Goal: Task Accomplishment & Management: Manage account settings

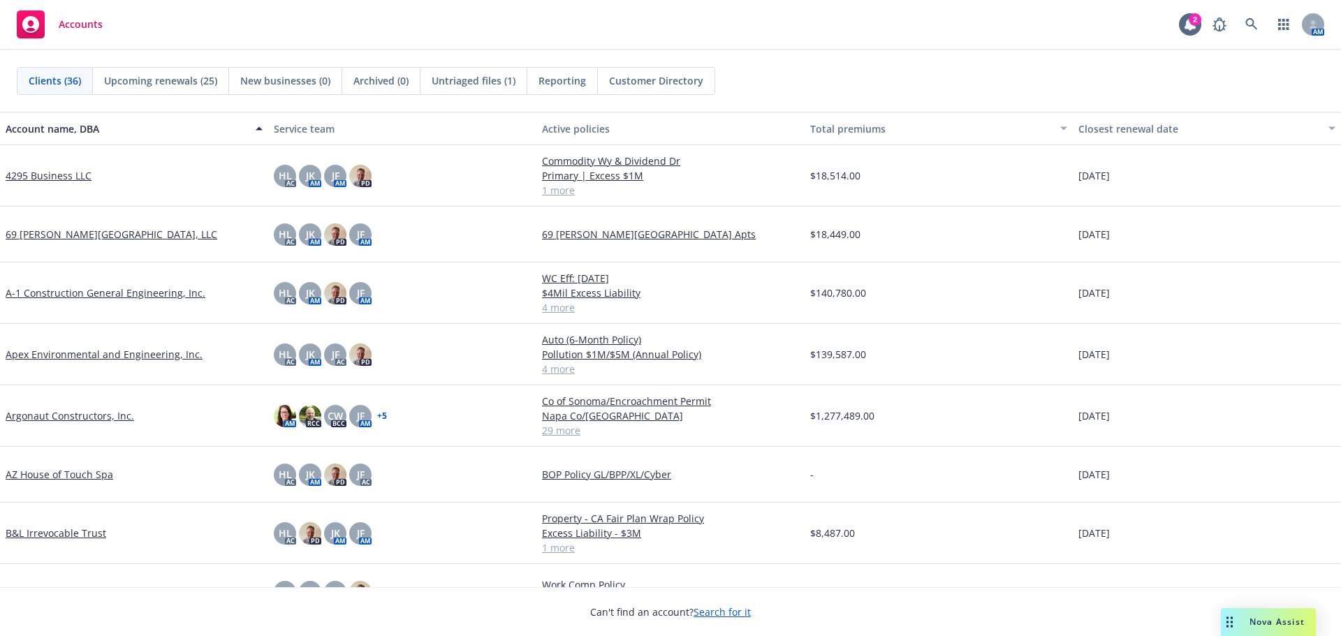
click at [110, 296] on link "A-1 Construction General Engineering, Inc." at bounding box center [106, 293] width 200 height 15
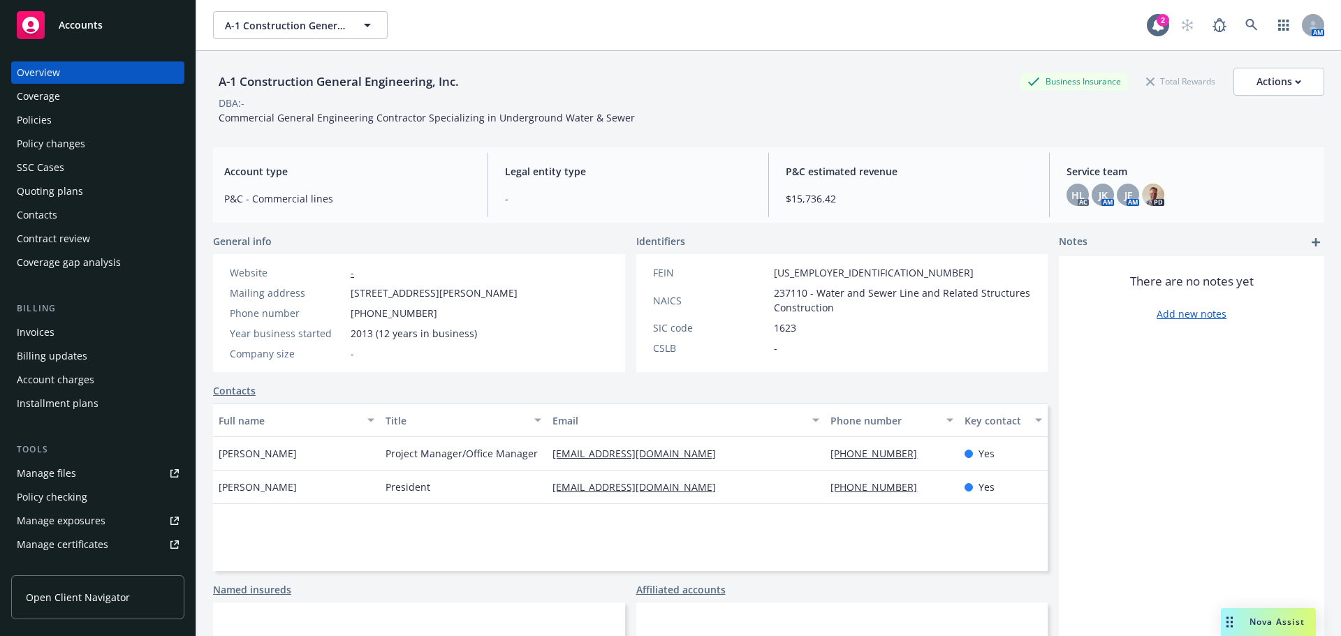
click at [116, 112] on div "Policies" at bounding box center [98, 120] width 162 height 22
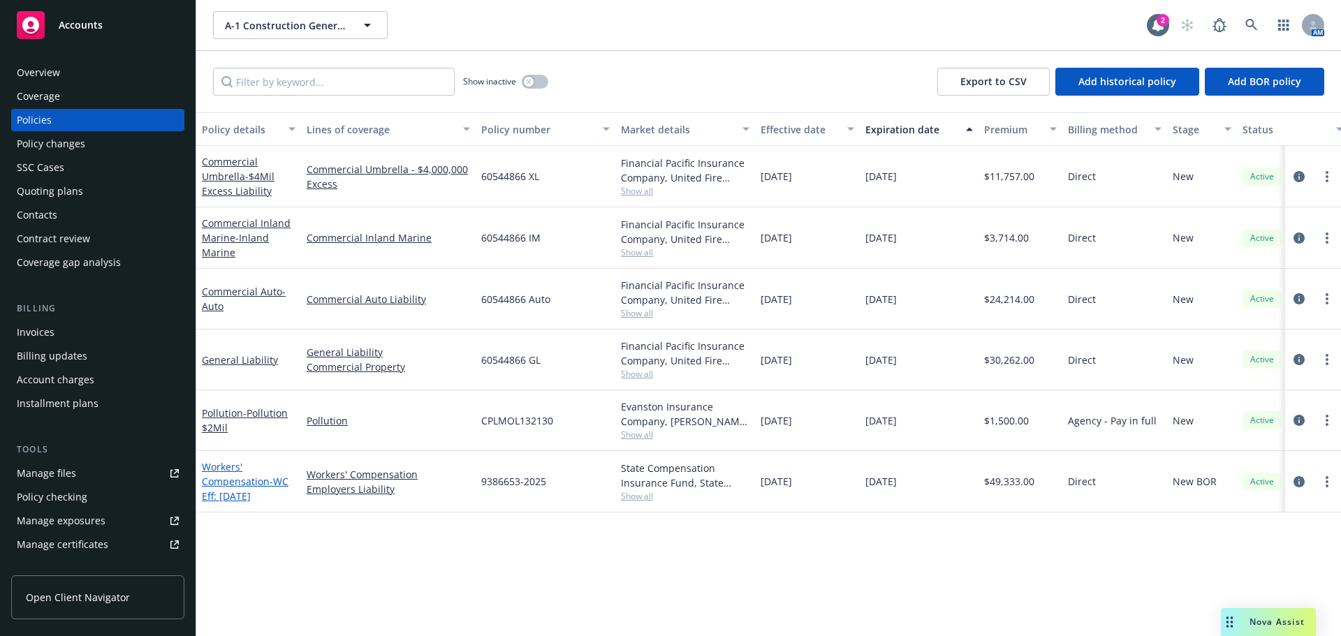
click at [253, 481] on link "Workers' Compensation - WC Eff: [DATE]" at bounding box center [245, 481] width 87 height 43
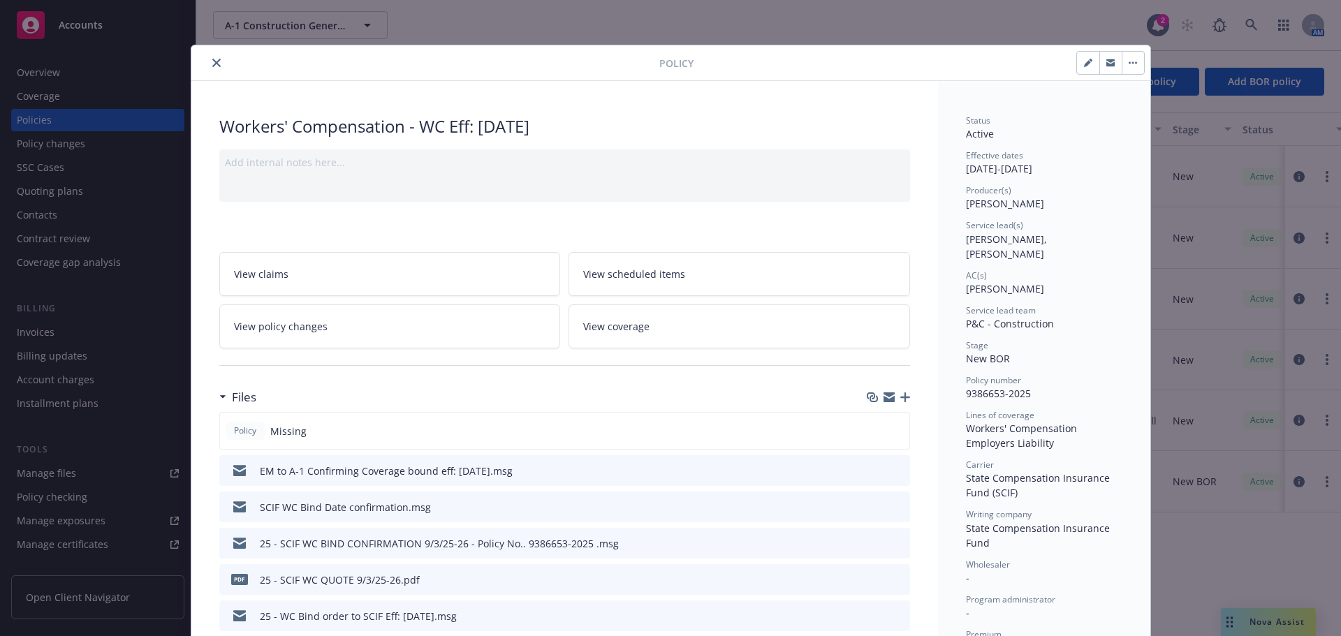
click at [901, 400] on icon "button" at bounding box center [906, 398] width 10 height 10
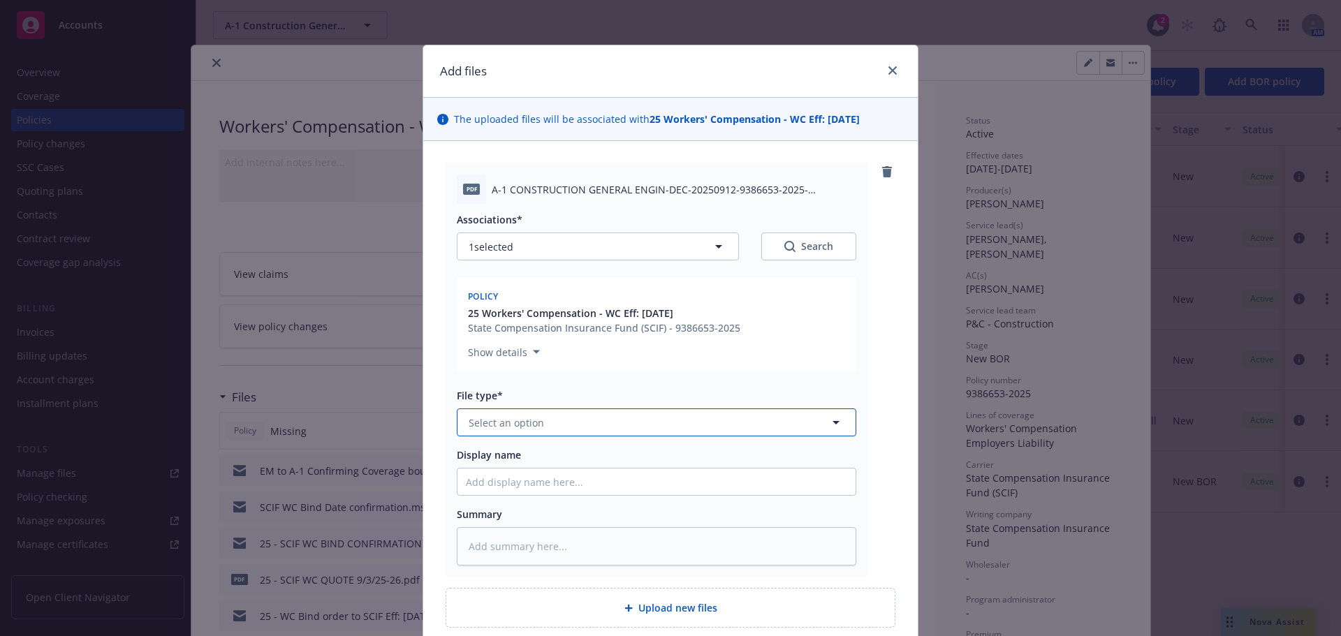
click at [585, 428] on button "Select an option" at bounding box center [657, 423] width 400 height 28
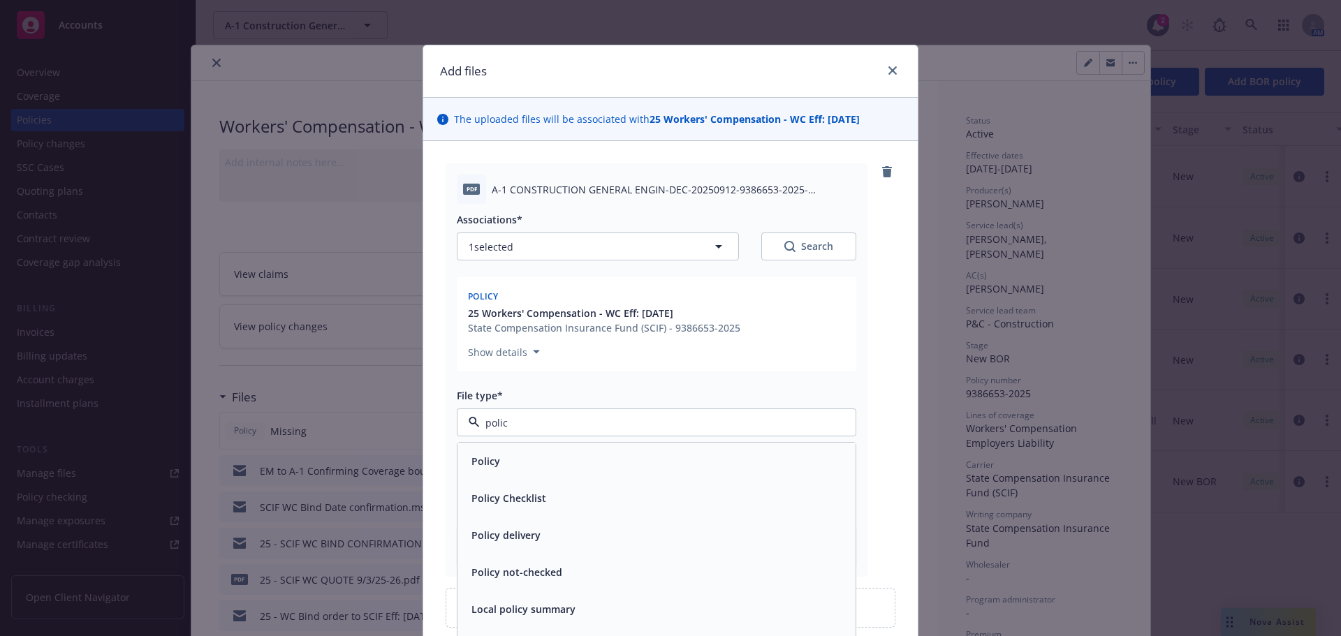
type input "policy"
click at [513, 471] on div "Policy" at bounding box center [656, 461] width 381 height 20
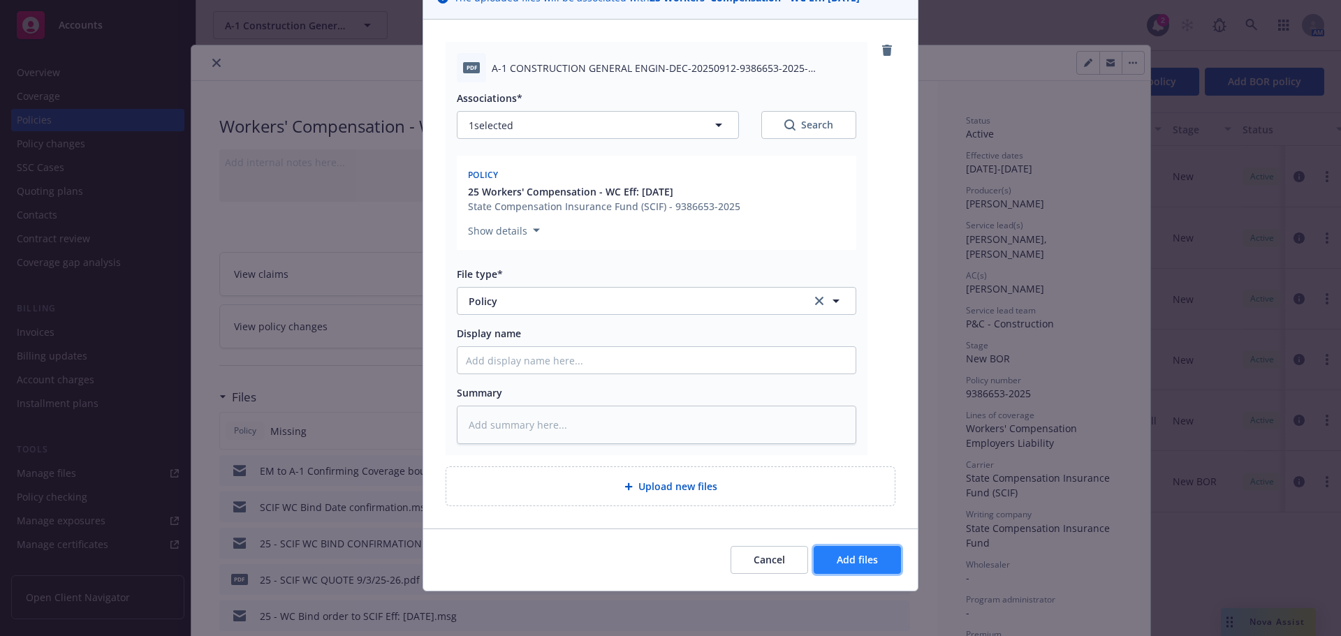
click at [846, 558] on span "Add files" at bounding box center [857, 559] width 41 height 13
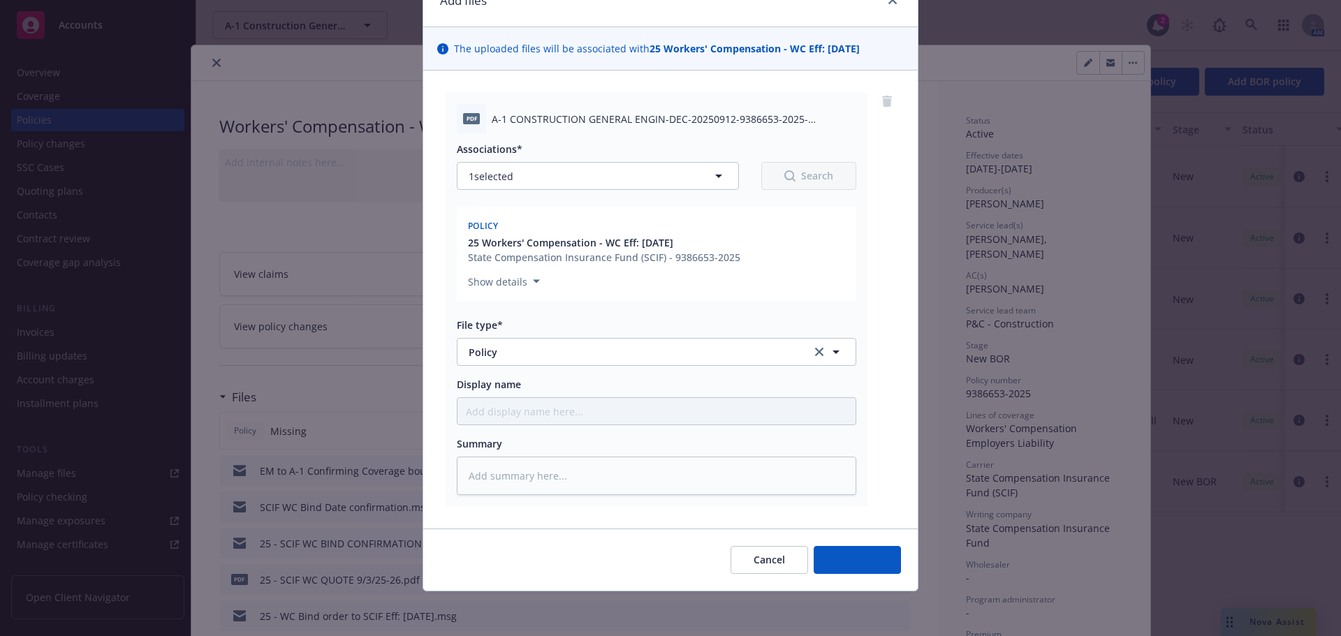
scroll to position [71, 0]
type textarea "x"
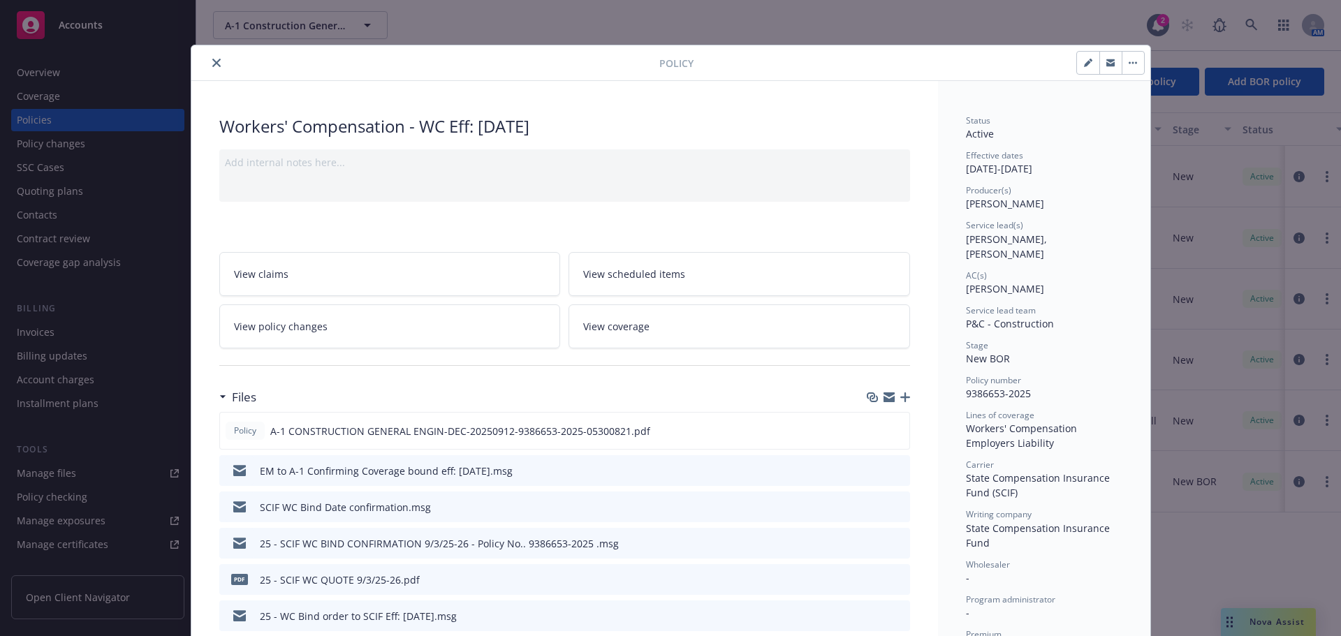
click at [212, 66] on icon "close" at bounding box center [216, 63] width 8 height 8
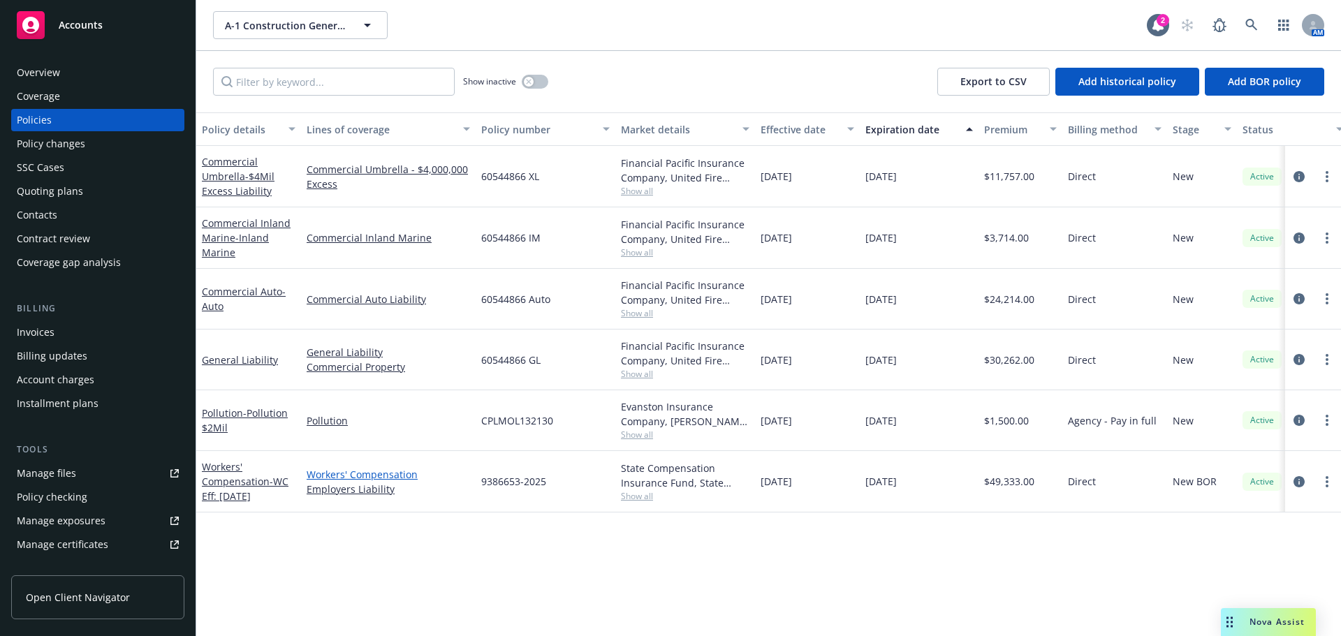
click at [389, 472] on link "Workers' Compensation" at bounding box center [388, 474] width 163 height 15
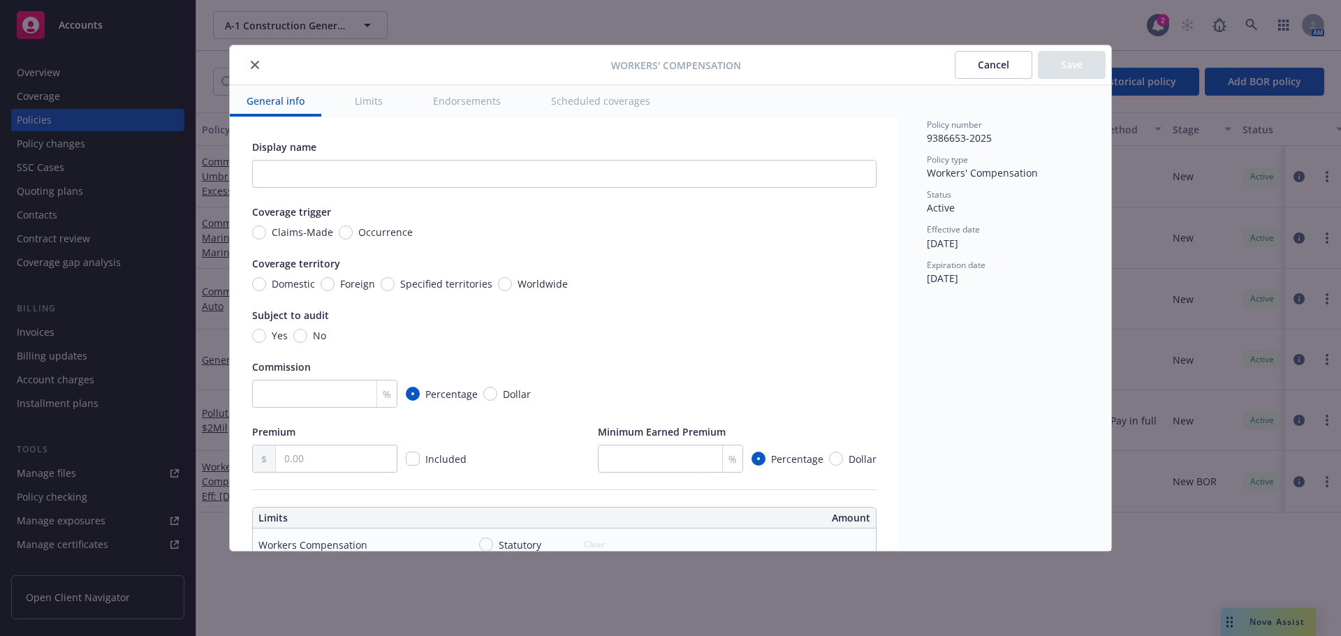
click at [379, 115] on button "Limits" at bounding box center [368, 100] width 61 height 31
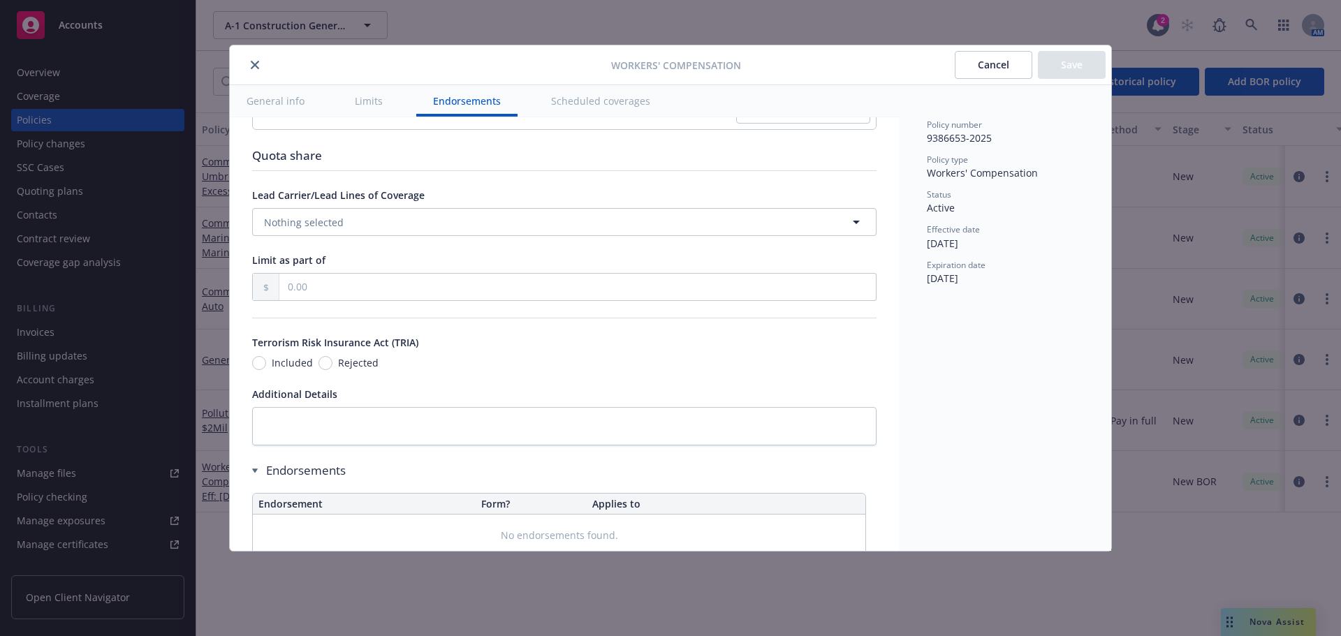
scroll to position [1132, 0]
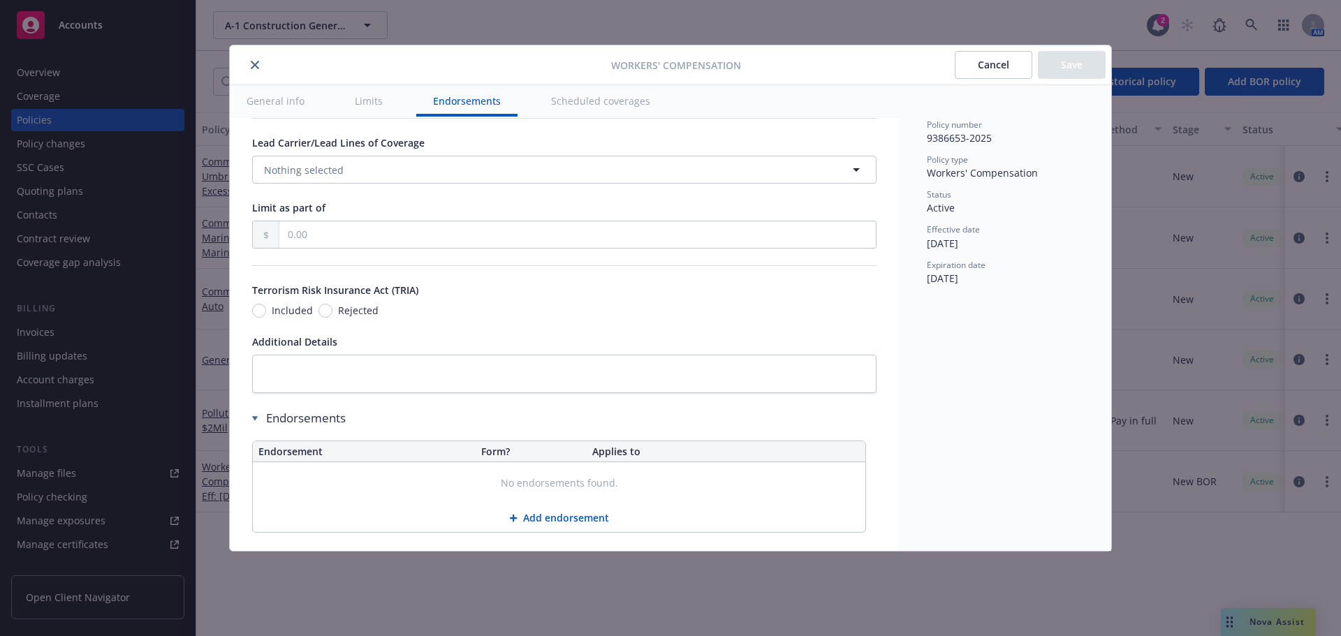
click at [268, 310] on span "Included" at bounding box center [289, 310] width 47 height 15
click at [266, 310] on input "Included" at bounding box center [259, 311] width 14 height 14
radio input "true"
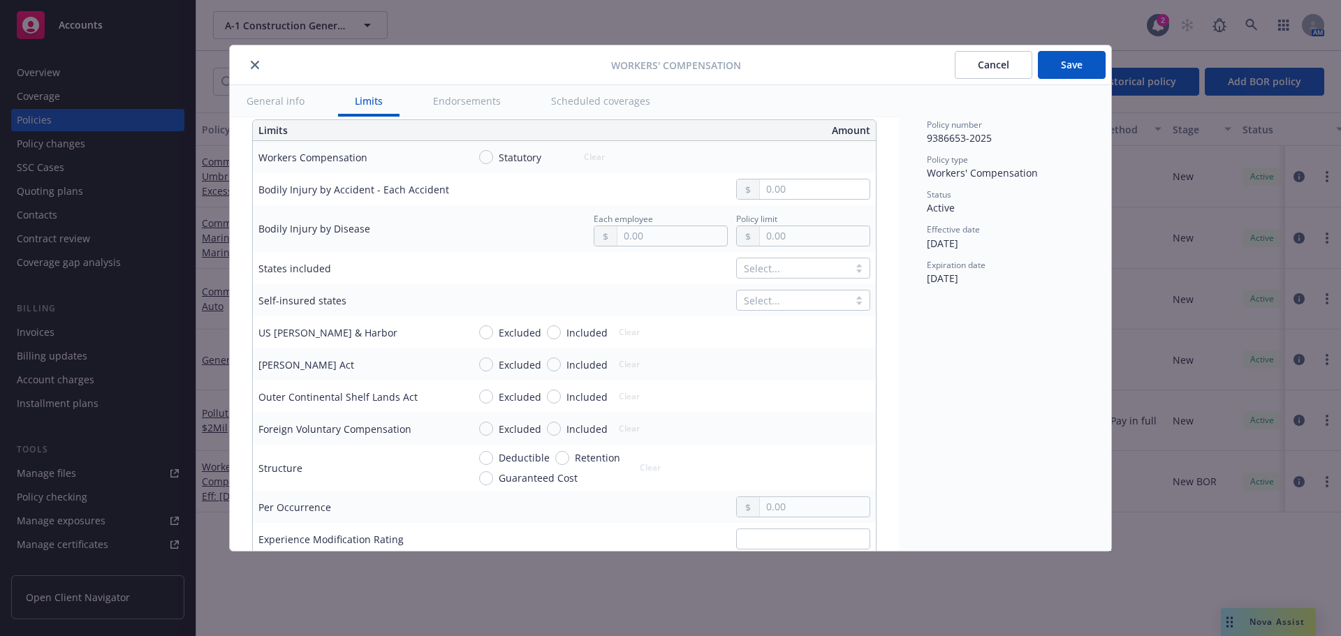
scroll to position [363, 0]
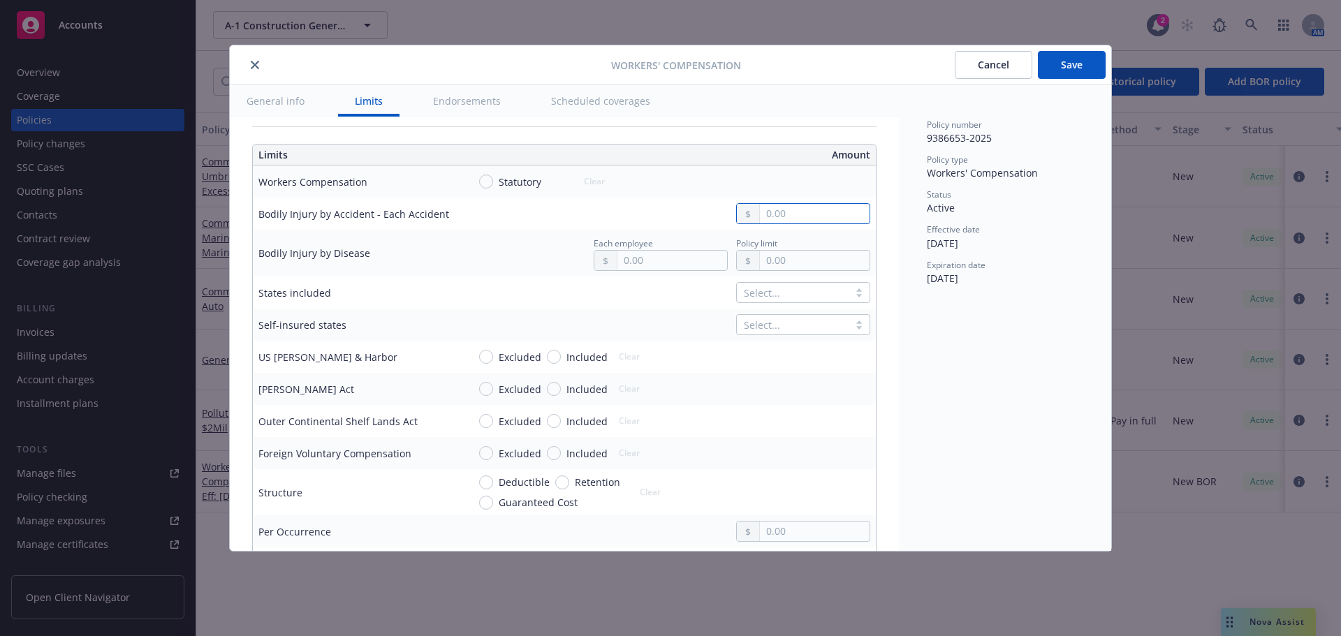
click at [792, 217] on input "text" at bounding box center [815, 214] width 110 height 20
click at [660, 258] on input "text" at bounding box center [673, 261] width 110 height 20
click at [771, 262] on input "text" at bounding box center [815, 261] width 110 height 20
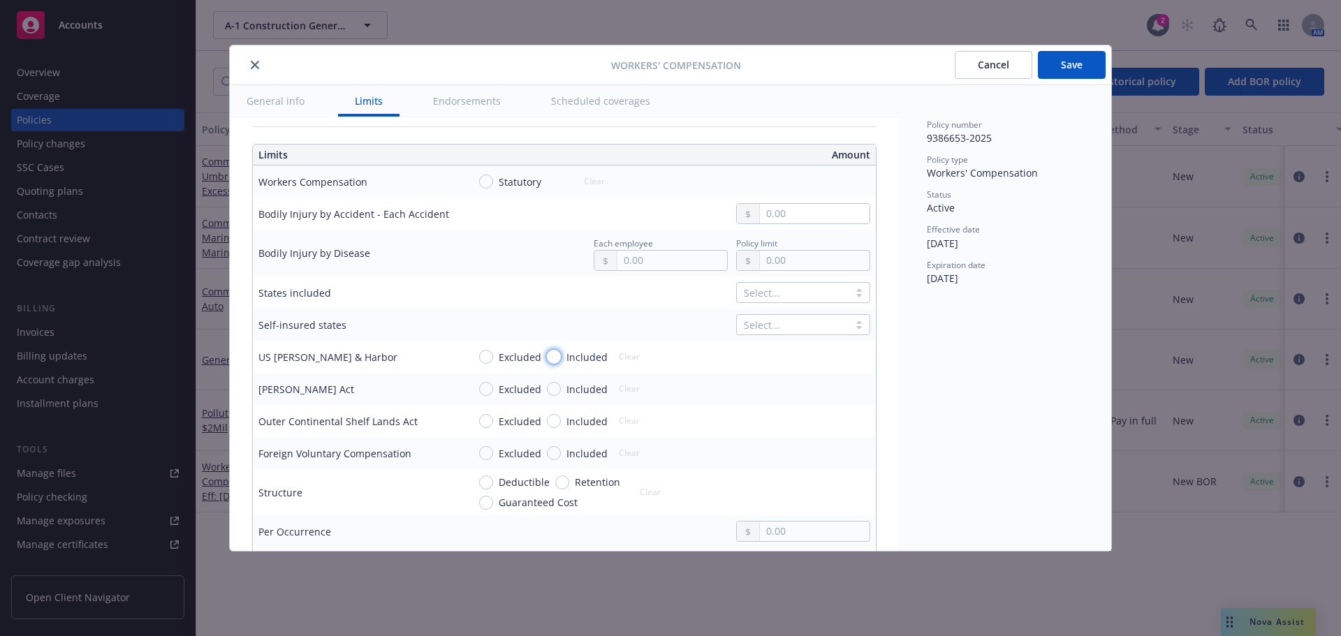
click at [549, 354] on input "Included" at bounding box center [554, 357] width 14 height 14
click at [622, 356] on button "Clear" at bounding box center [630, 357] width 38 height 20
radio input "false"
click at [1075, 55] on button "Save" at bounding box center [1072, 65] width 68 height 28
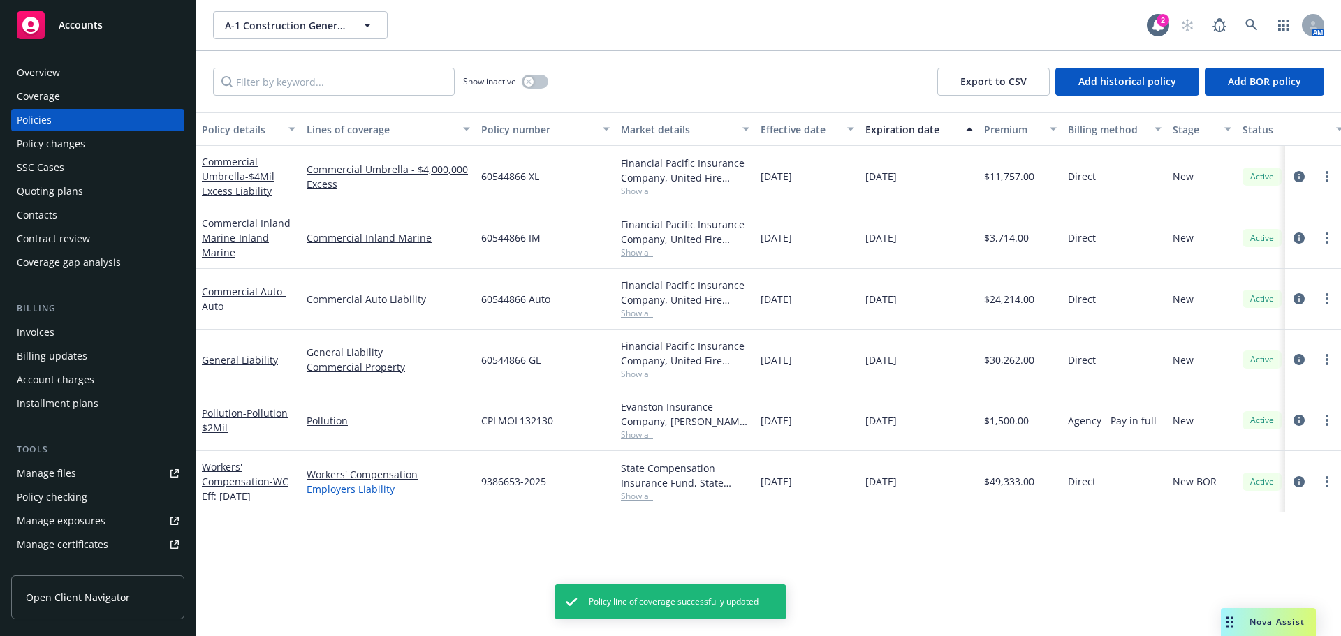
click at [344, 486] on link "Employers Liability" at bounding box center [388, 489] width 163 height 15
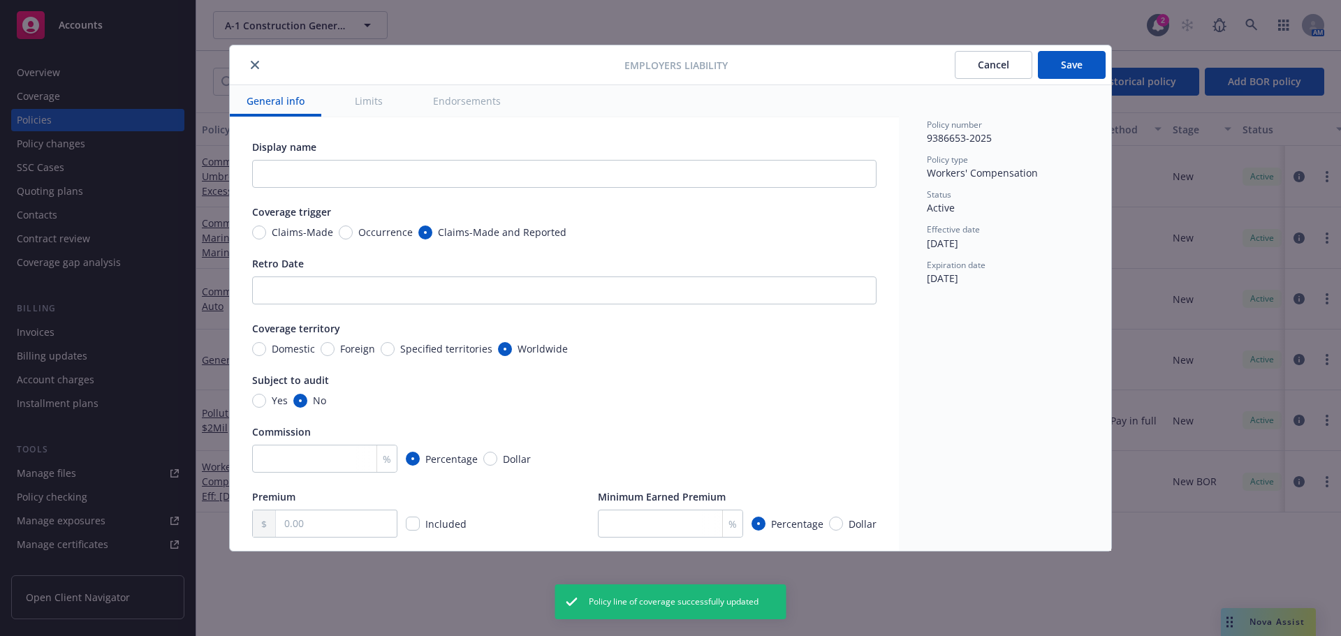
click at [376, 93] on button "Limits" at bounding box center [368, 100] width 61 height 31
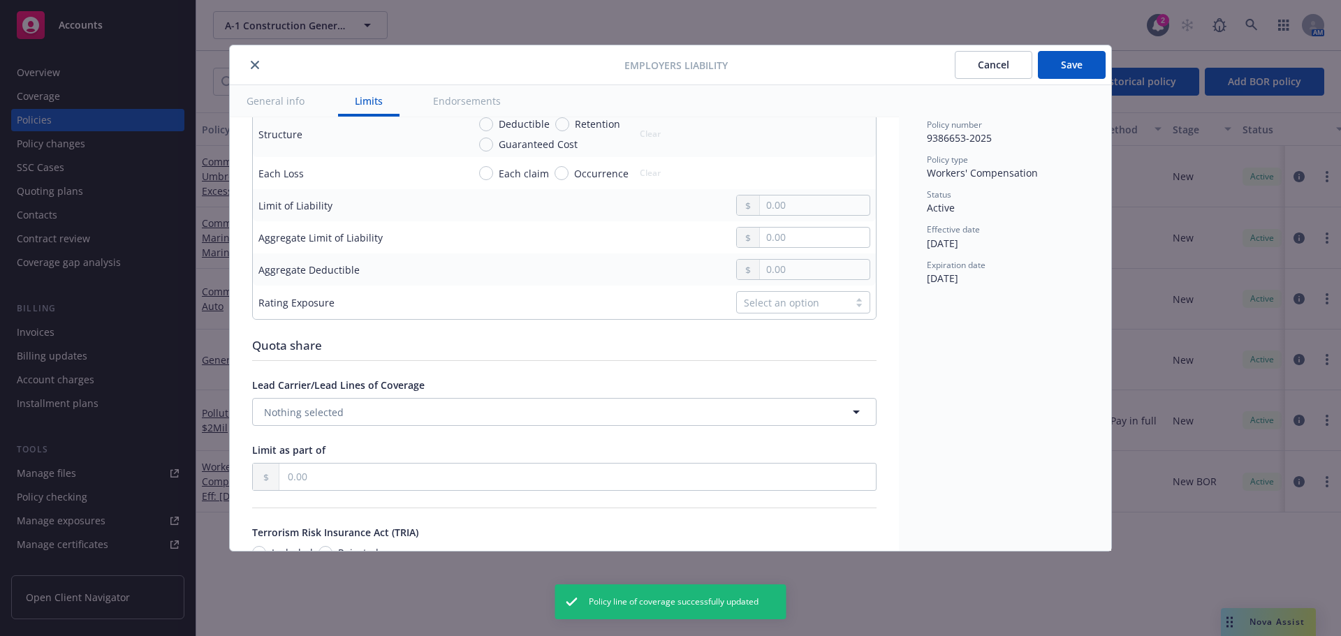
scroll to position [475, 0]
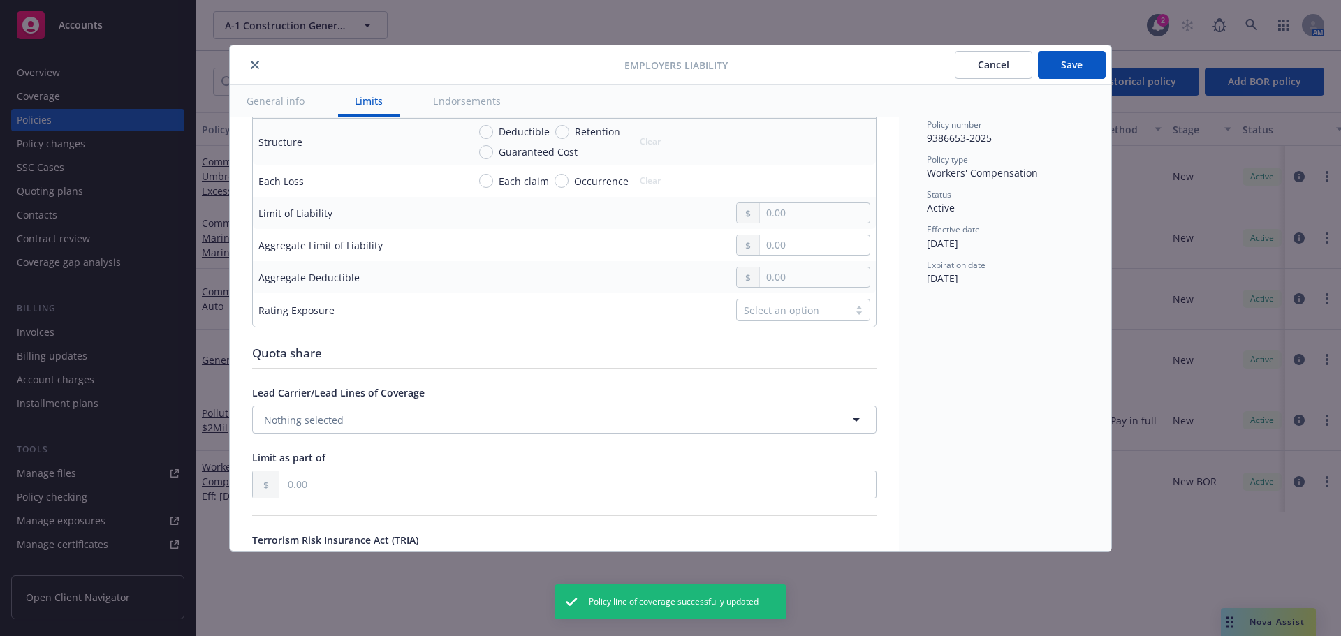
click at [259, 59] on button "close" at bounding box center [255, 65] width 17 height 17
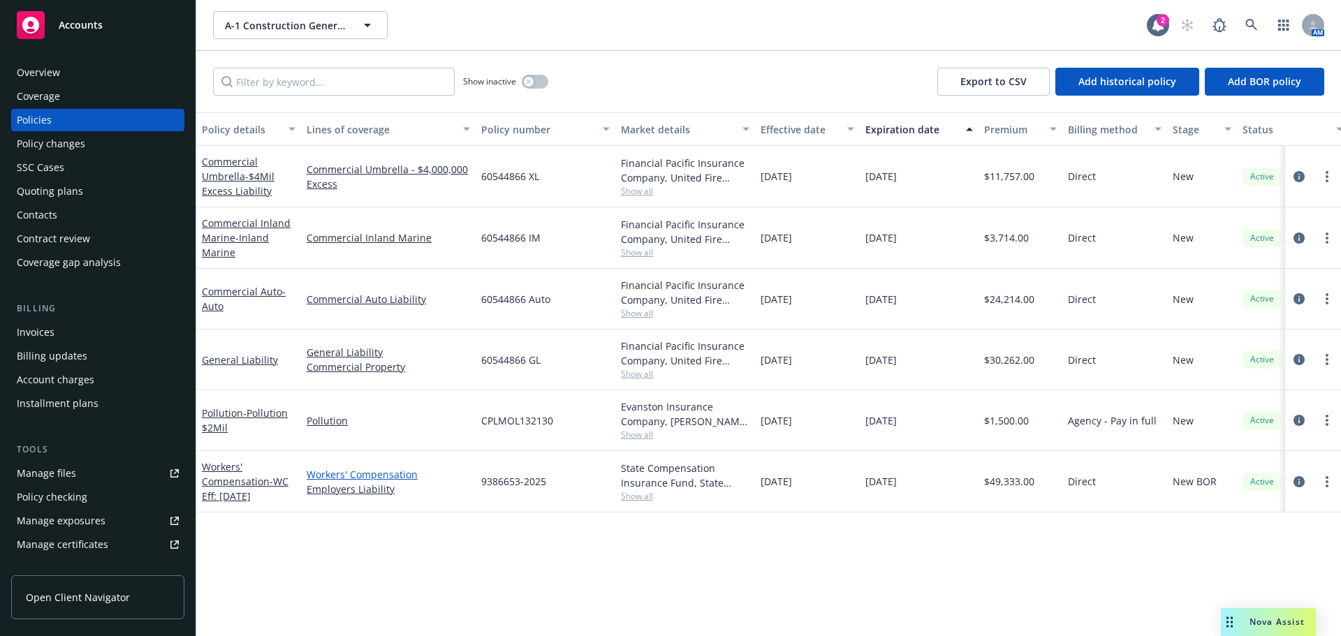
click at [358, 470] on link "Workers' Compensation" at bounding box center [388, 474] width 163 height 15
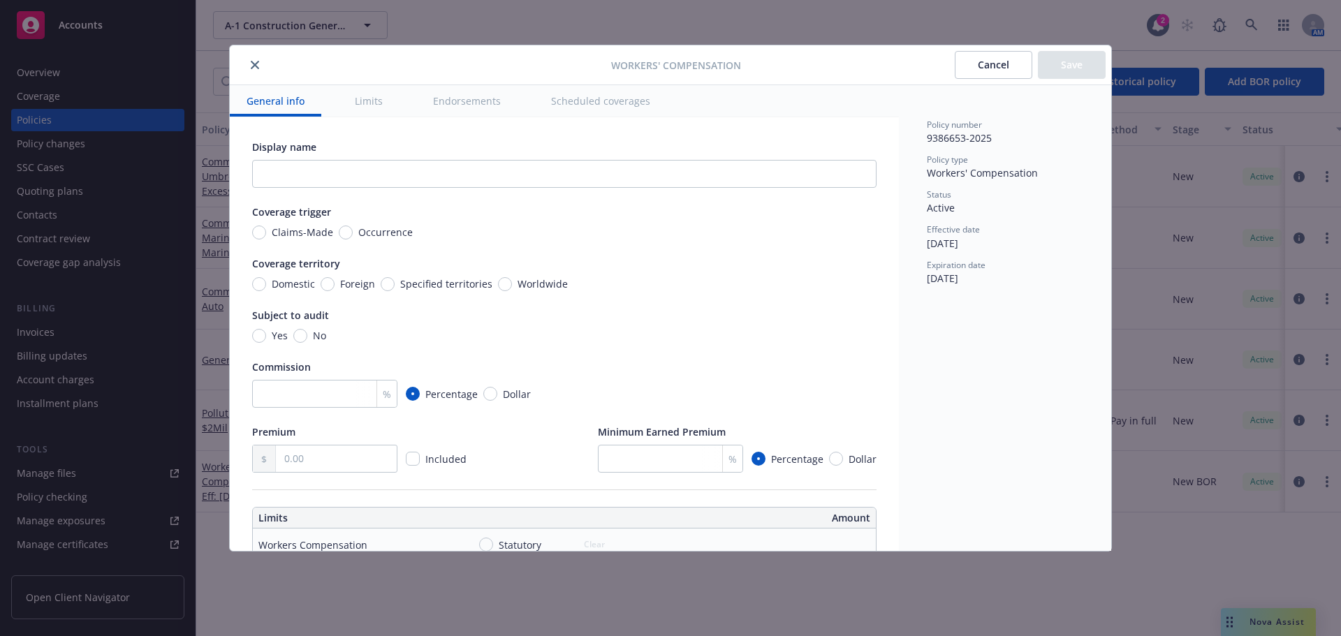
radio input "true"
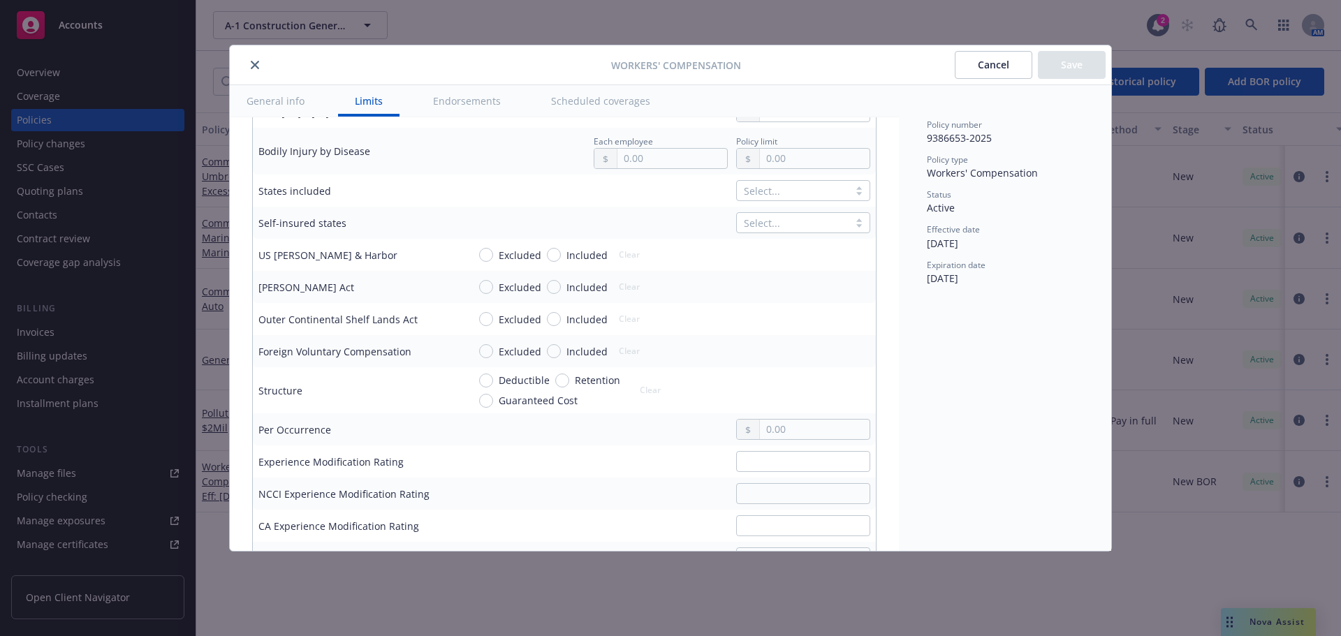
scroll to position [489, 0]
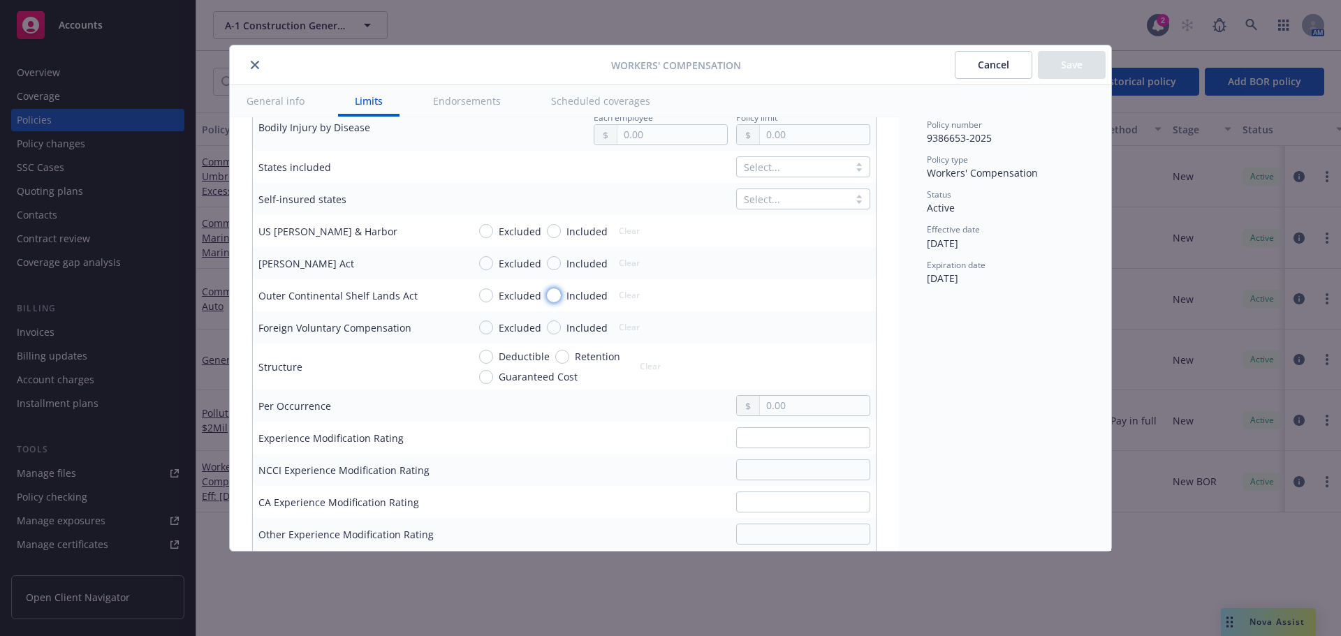
click at [555, 293] on input "Included" at bounding box center [554, 296] width 14 height 14
radio input "true"
click at [552, 231] on input "Included" at bounding box center [554, 231] width 14 height 14
radio input "true"
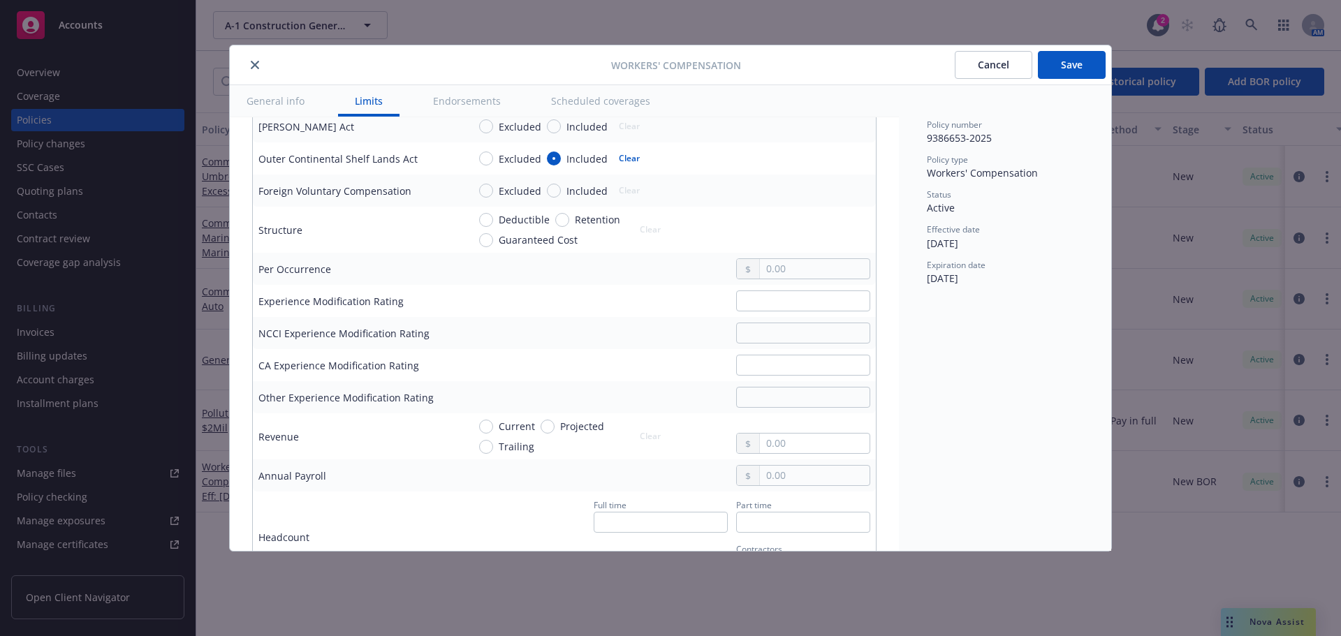
scroll to position [629, 0]
click at [1066, 57] on button "Save" at bounding box center [1072, 65] width 68 height 28
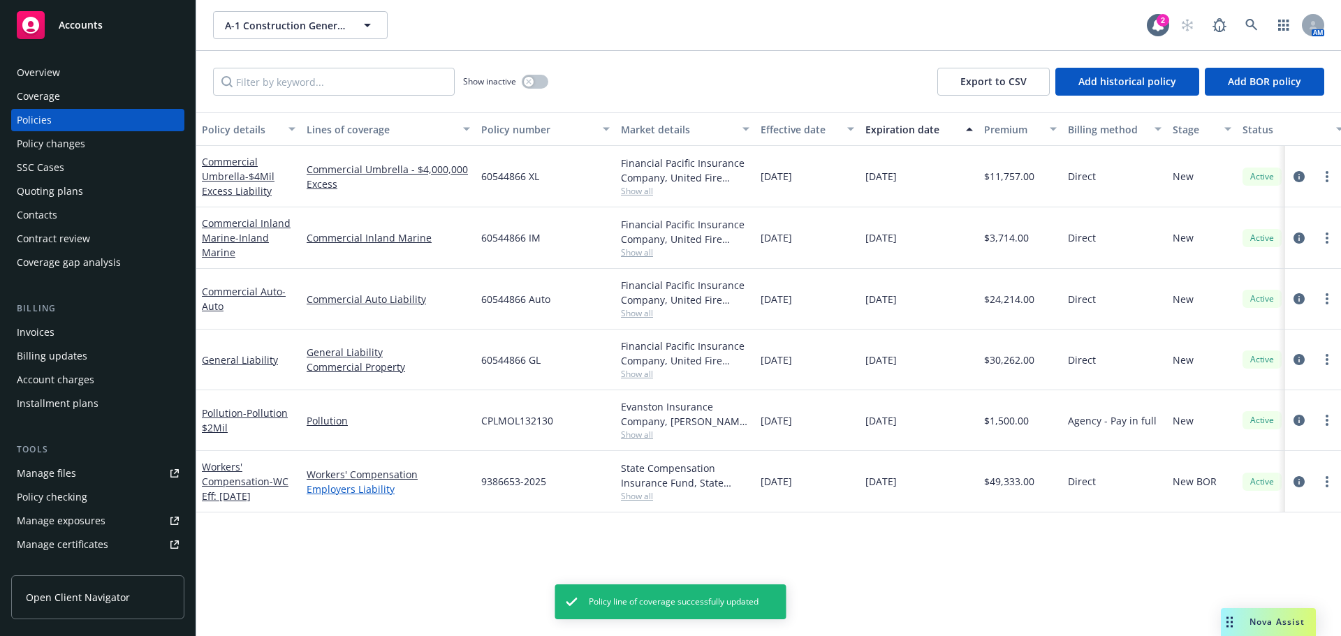
click at [340, 490] on link "Employers Liability" at bounding box center [388, 489] width 163 height 15
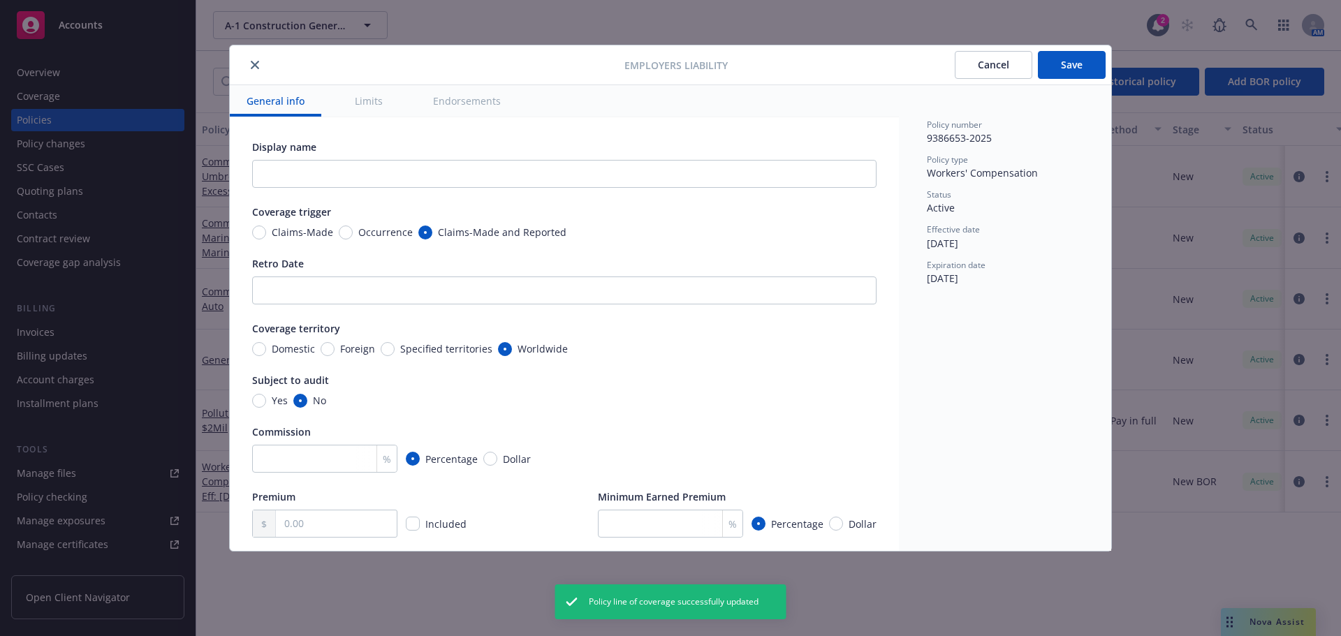
click at [371, 99] on button "Limits" at bounding box center [368, 100] width 61 height 31
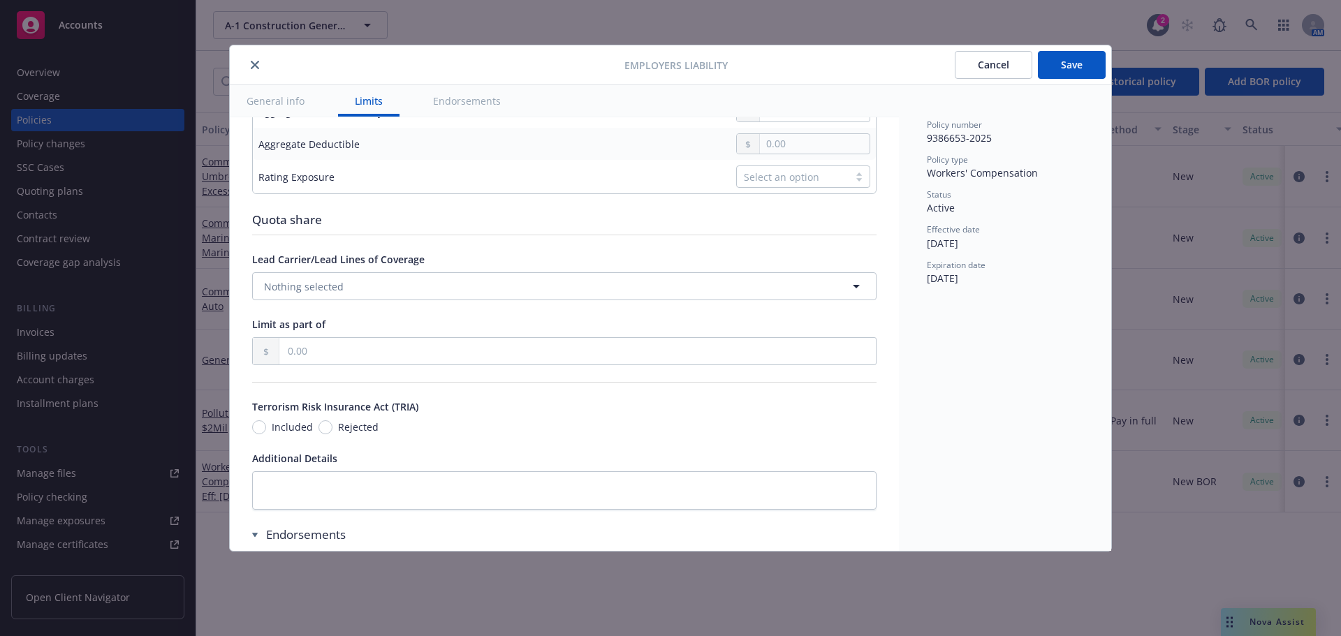
scroll to position [615, 0]
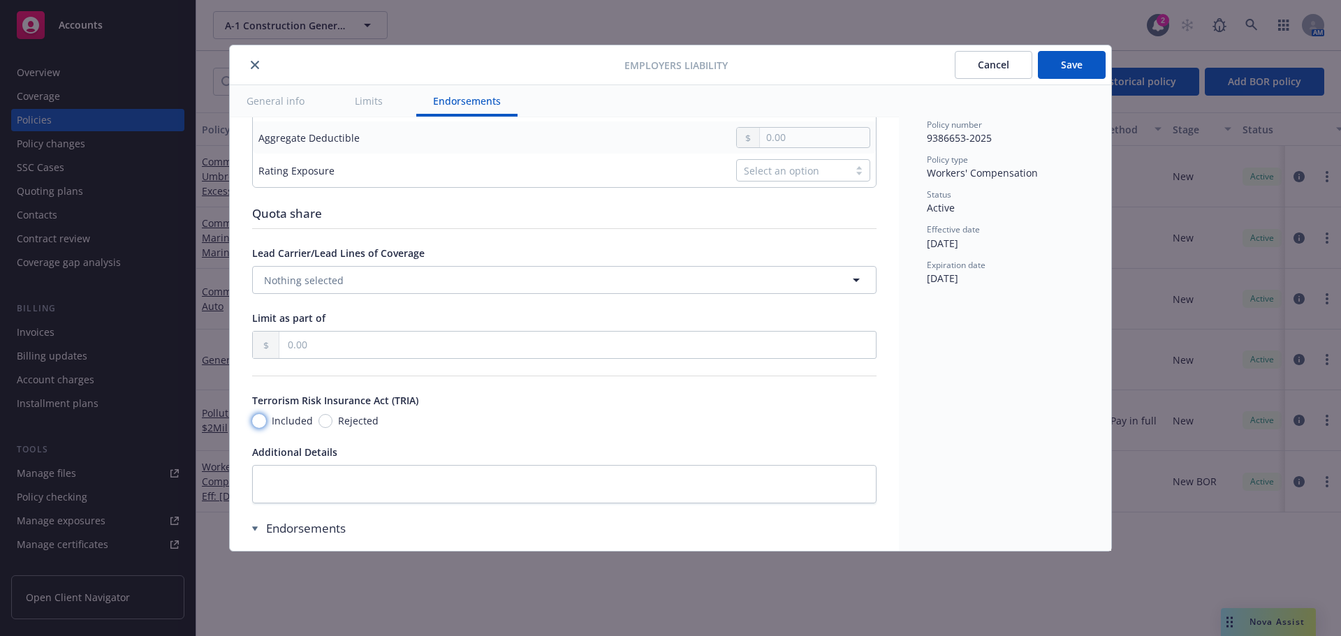
click at [265, 428] on input "Included" at bounding box center [259, 421] width 14 height 14
radio input "true"
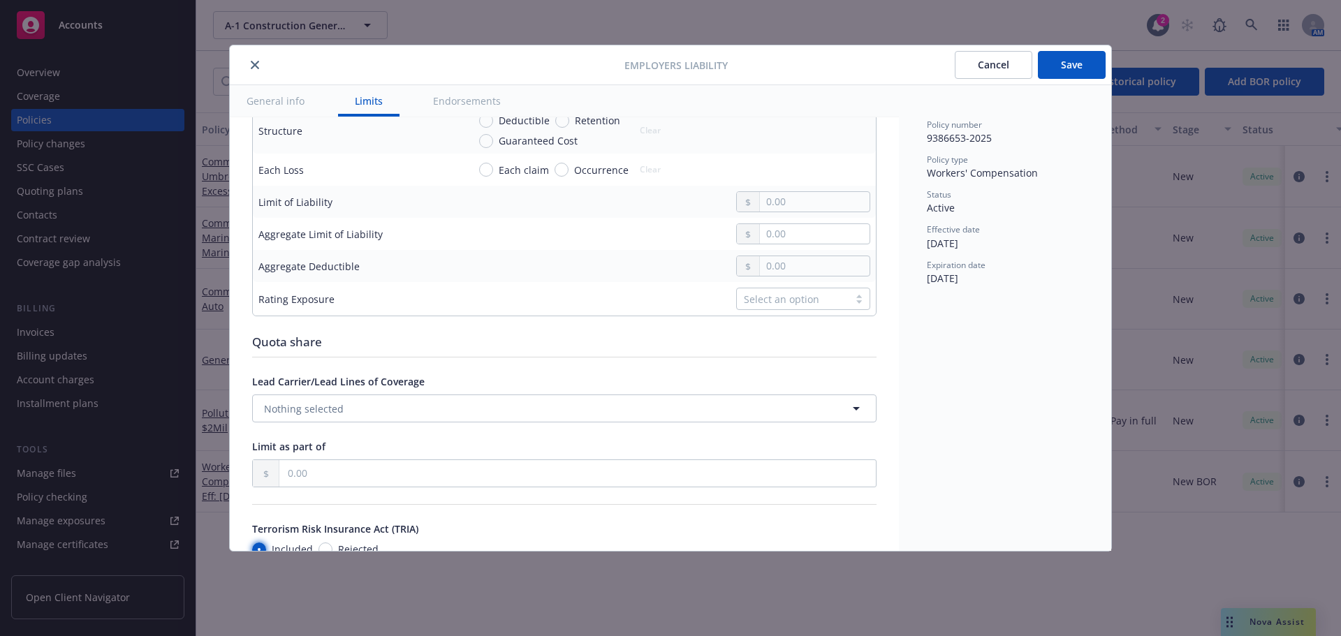
scroll to position [475, 0]
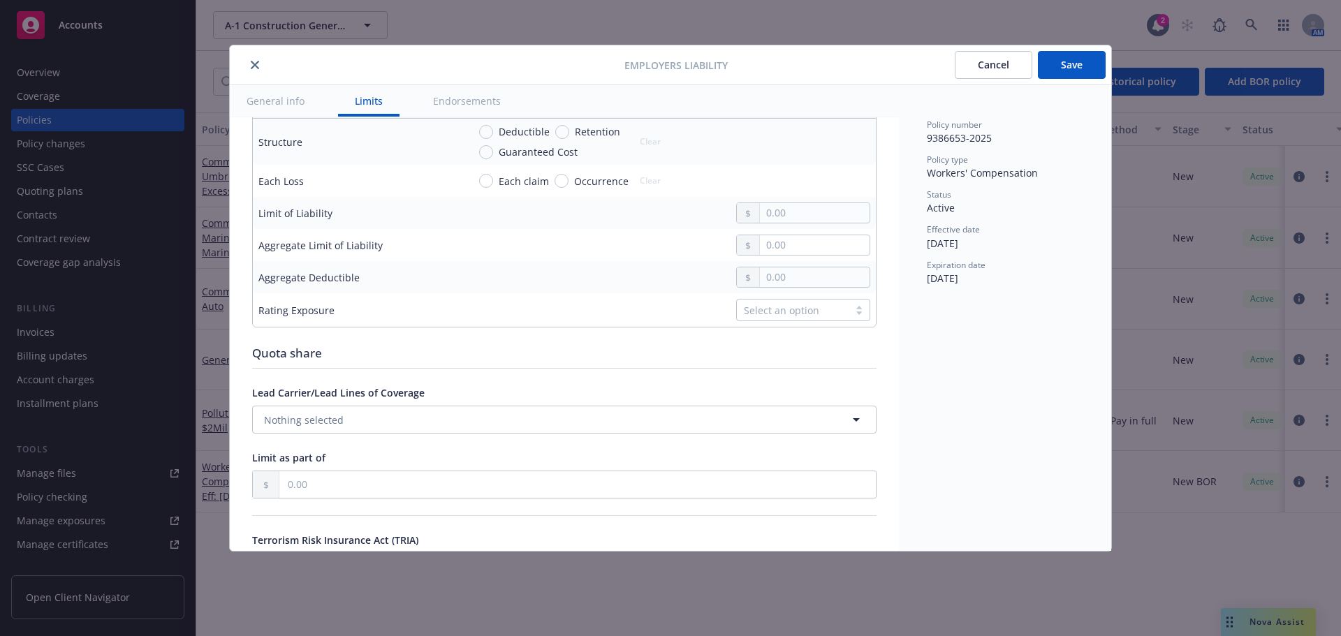
click at [783, 318] on div "Select an option" at bounding box center [793, 310] width 98 height 15
click at [1090, 64] on button "Save" at bounding box center [1072, 65] width 68 height 28
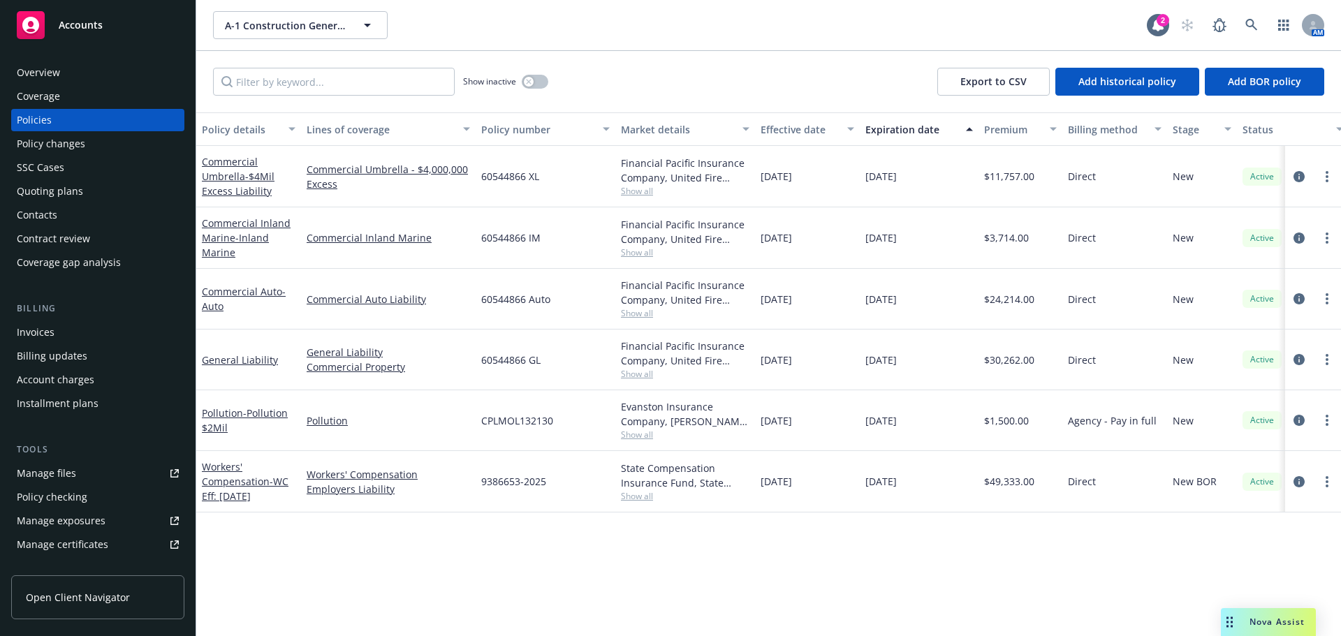
click at [99, 25] on span "Accounts" at bounding box center [81, 25] width 44 height 11
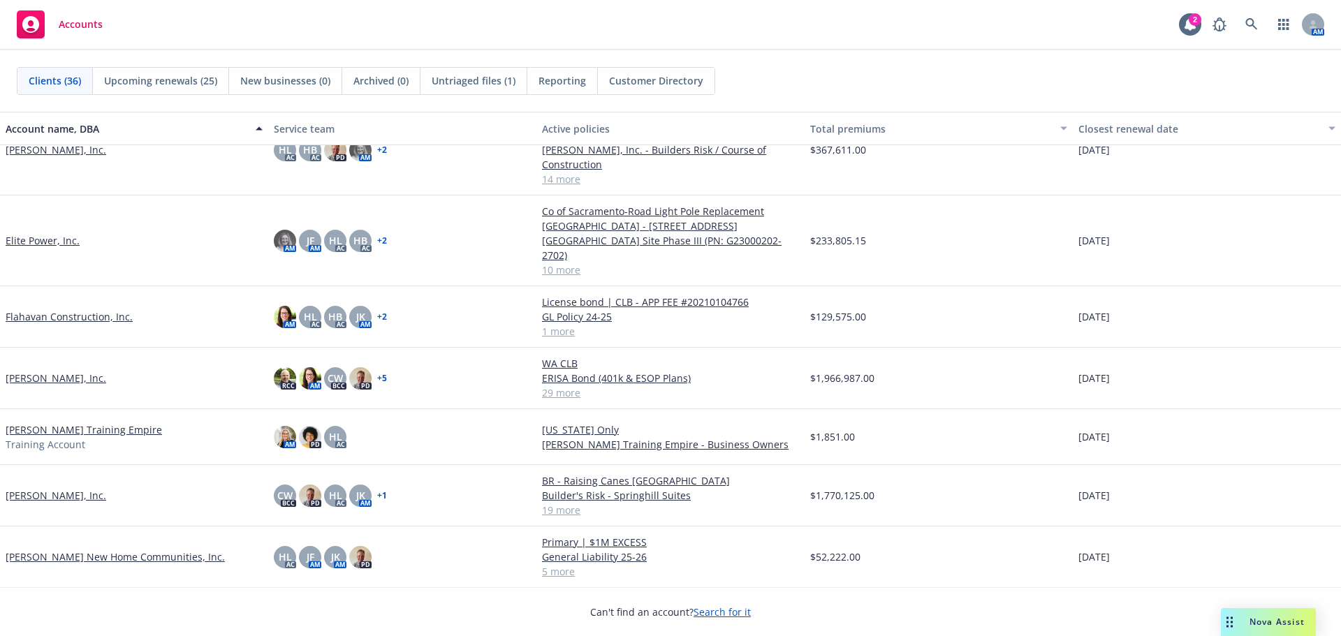
scroll to position [489, 0]
click at [131, 548] on link "[PERSON_NAME] New Home Communities, Inc." at bounding box center [115, 555] width 219 height 15
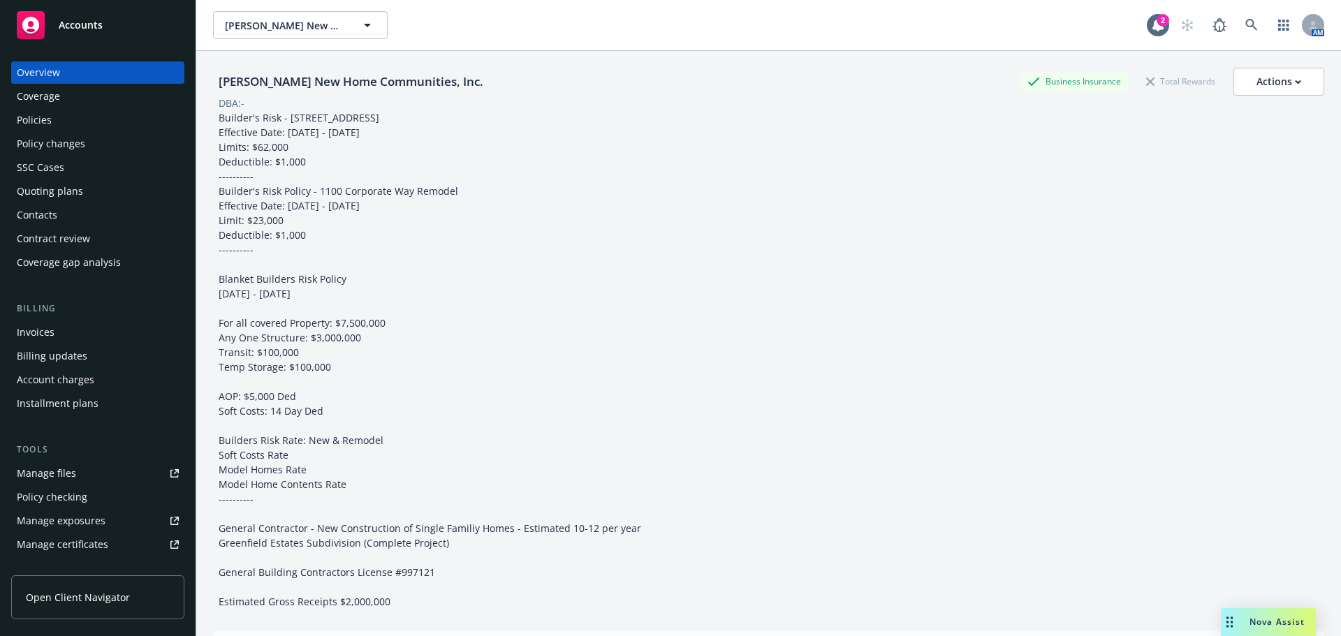
click at [53, 117] on div "Policies" at bounding box center [98, 120] width 162 height 22
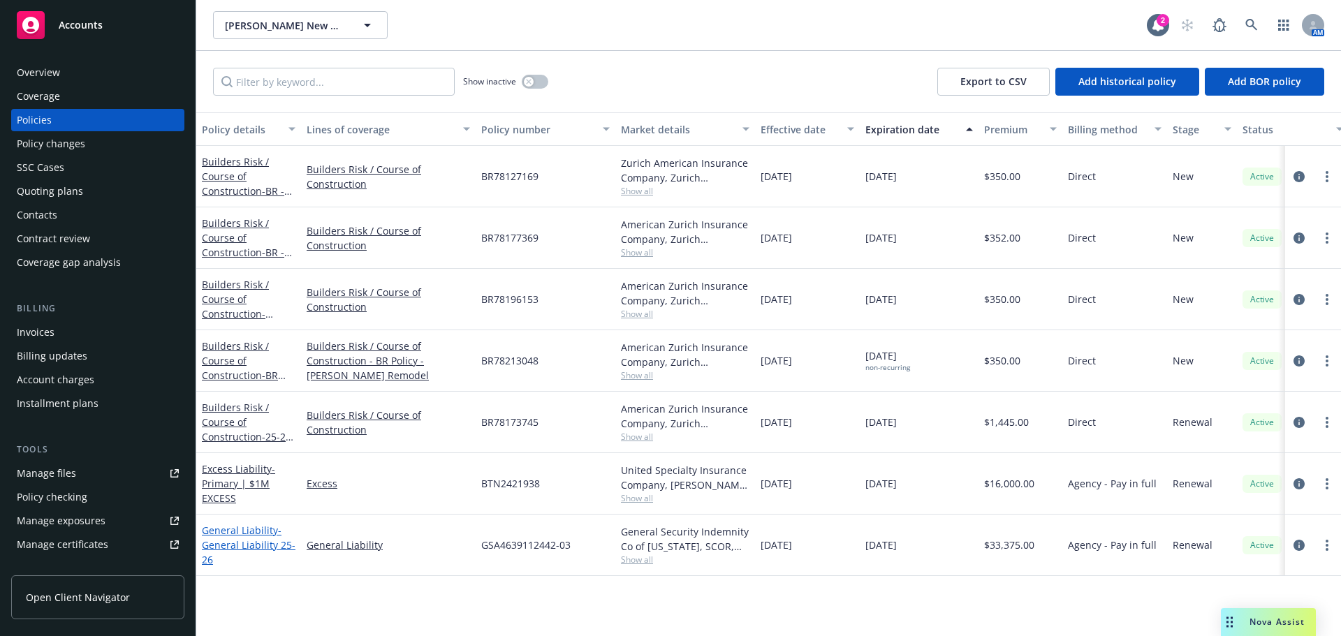
click at [260, 539] on span "- General Liability 25-26" at bounding box center [249, 545] width 94 height 43
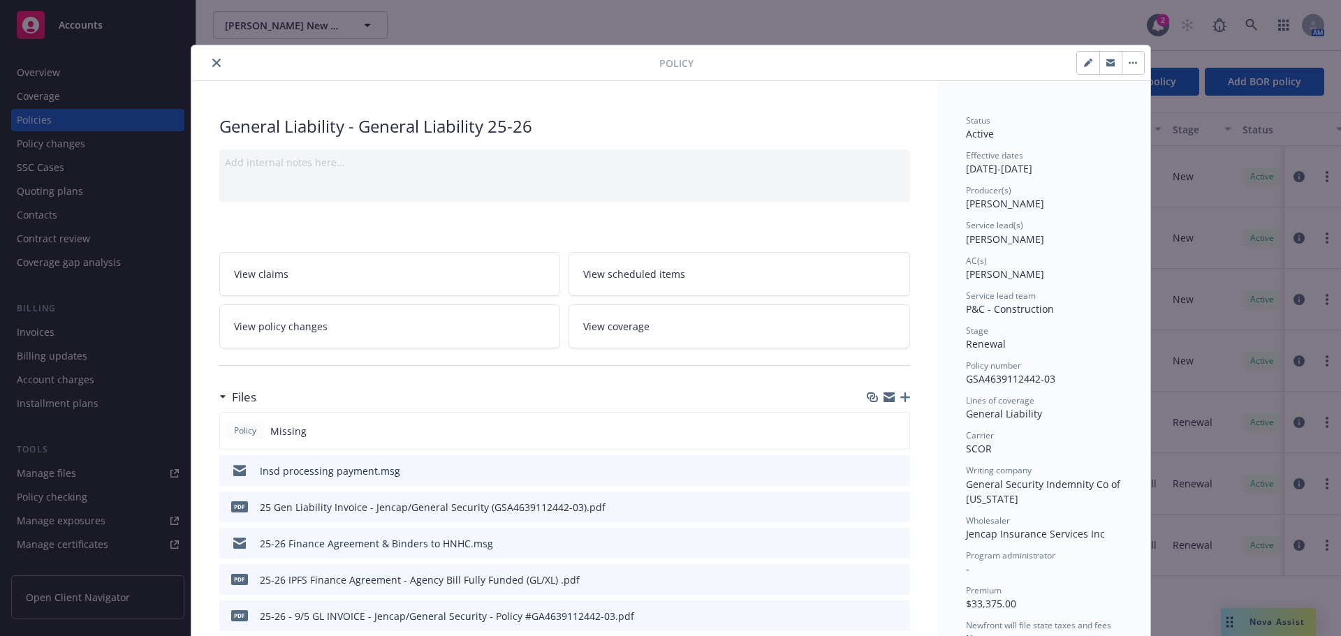
click at [901, 398] on icon "button" at bounding box center [906, 398] width 10 height 10
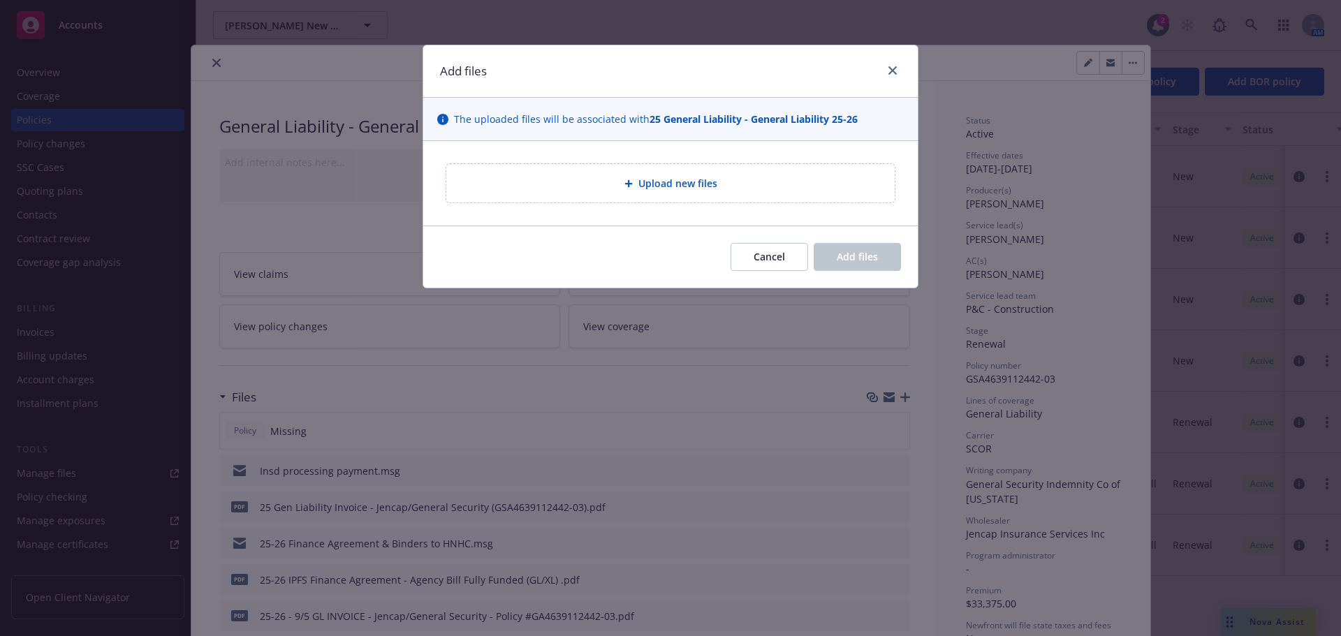
type textarea "x"
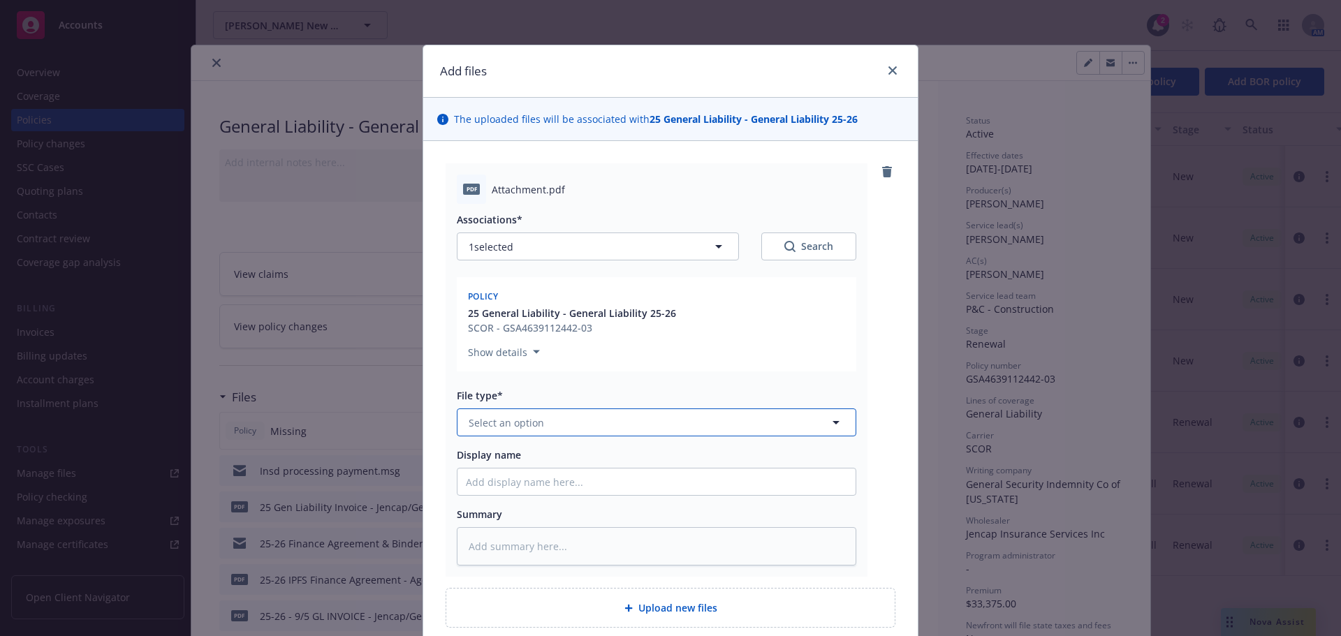
click at [556, 426] on button "Select an option" at bounding box center [657, 423] width 400 height 28
type input "pol"
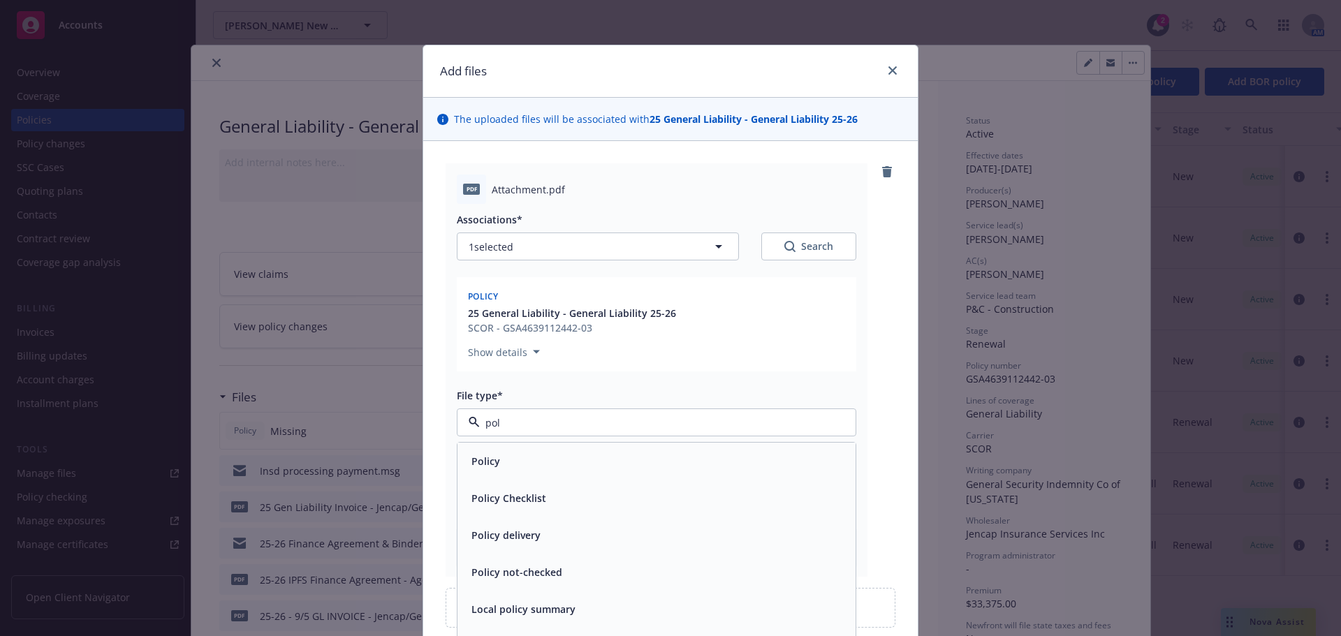
click at [519, 466] on div "Policy" at bounding box center [656, 461] width 381 height 20
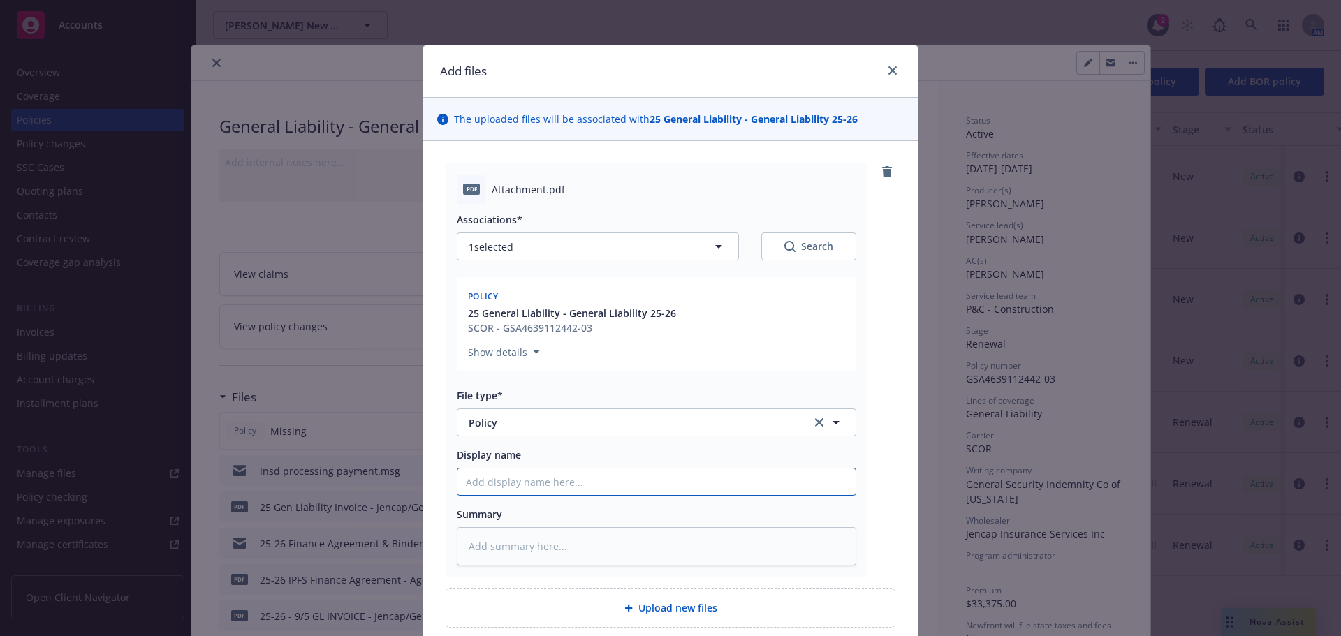
click at [497, 486] on input "Display name" at bounding box center [657, 482] width 398 height 27
click at [538, 478] on input "Display name" at bounding box center [657, 482] width 398 height 27
paste input "[PERSON_NAME] New Home Communities, Inc. - GSA4639112442-03 - Policy"
type textarea "x"
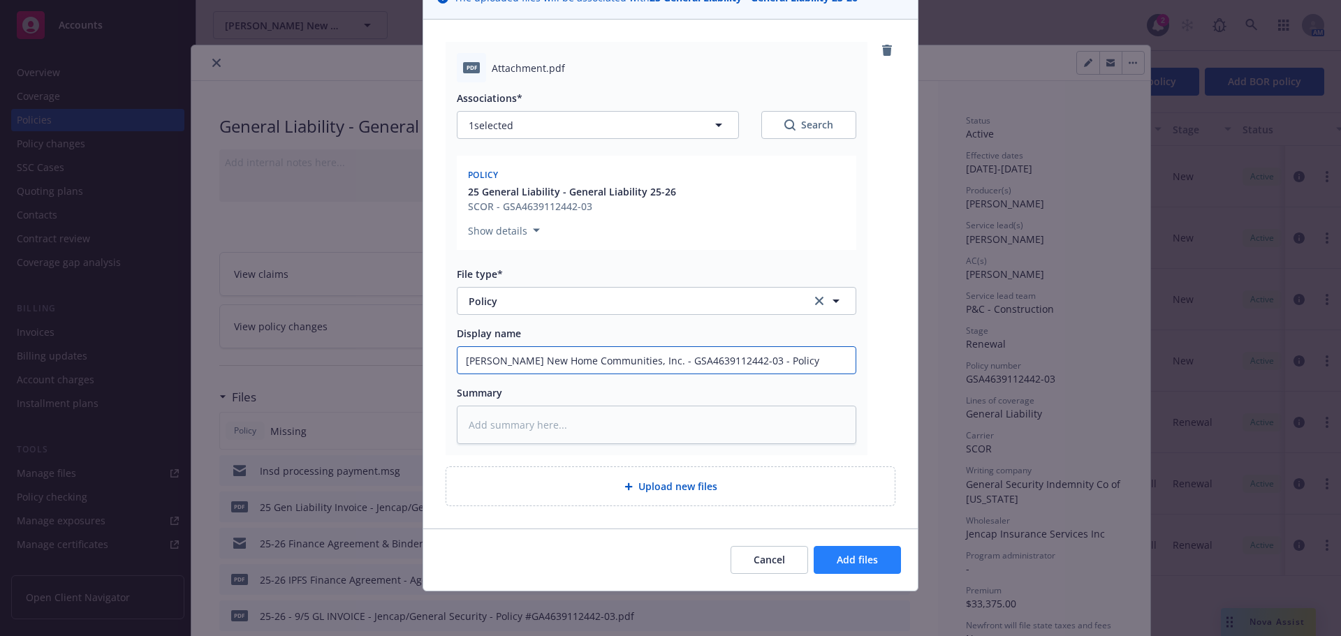
type input "[PERSON_NAME] New Home Communities, Inc. - GSA4639112442-03 - Policy"
click at [844, 566] on span "Add files" at bounding box center [857, 559] width 41 height 13
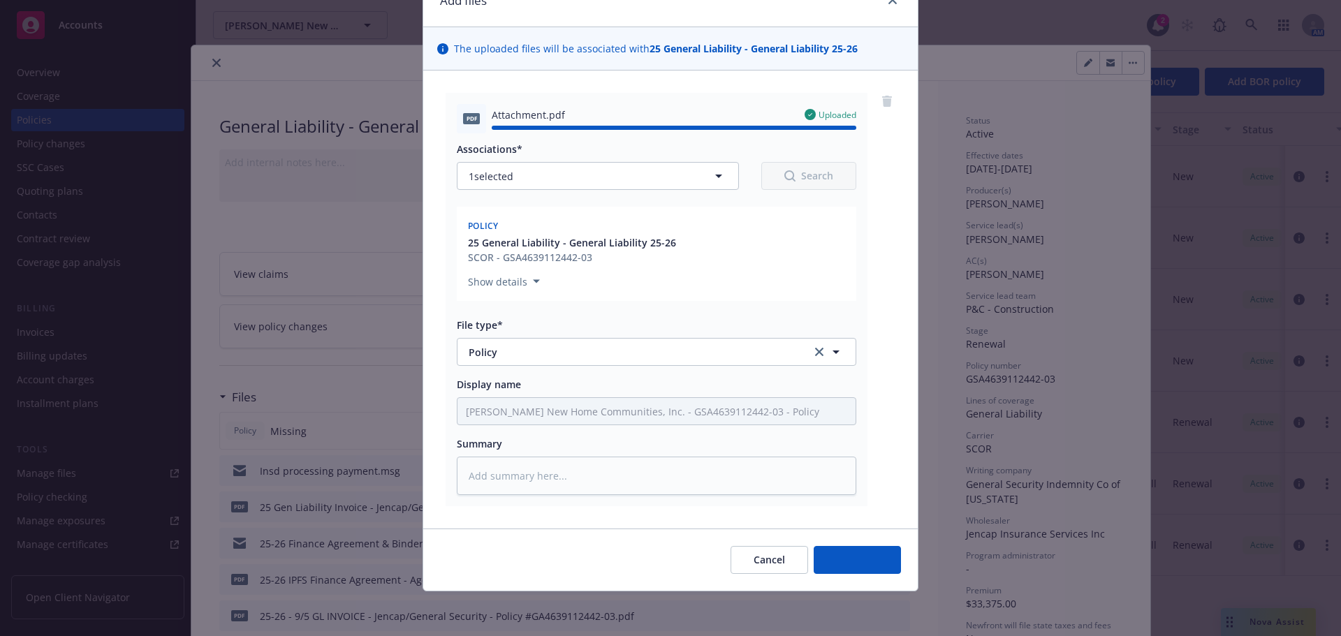
type textarea "x"
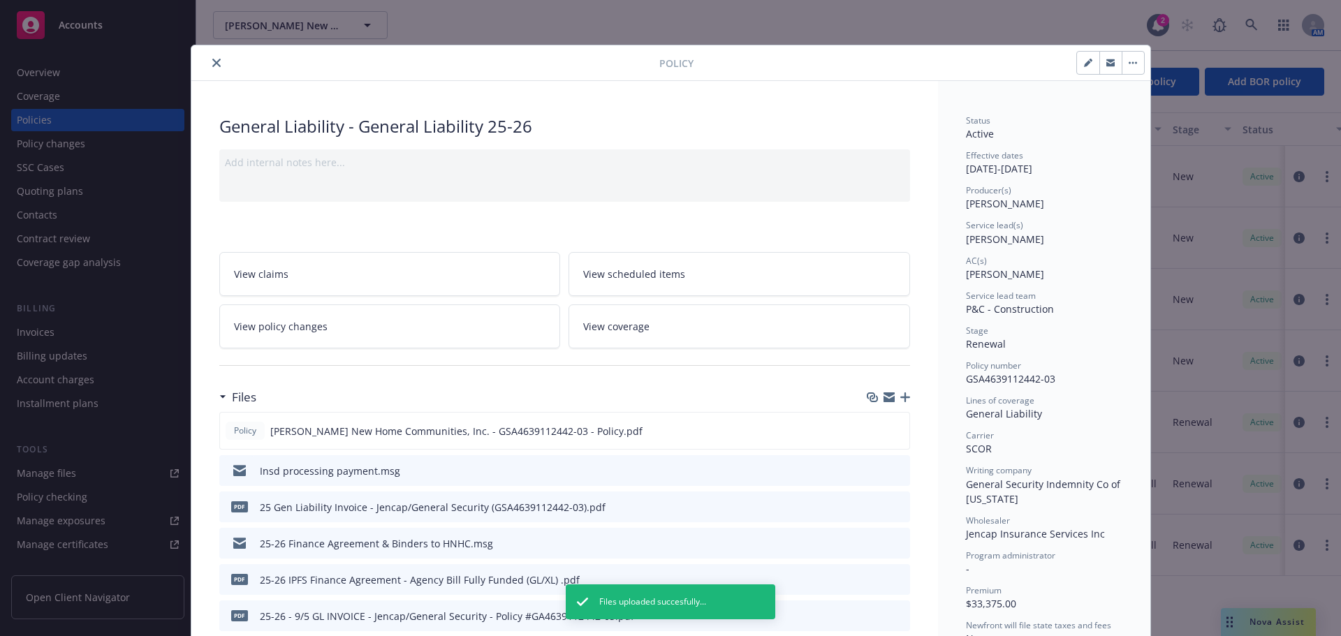
click at [212, 62] on icon "close" at bounding box center [216, 63] width 8 height 8
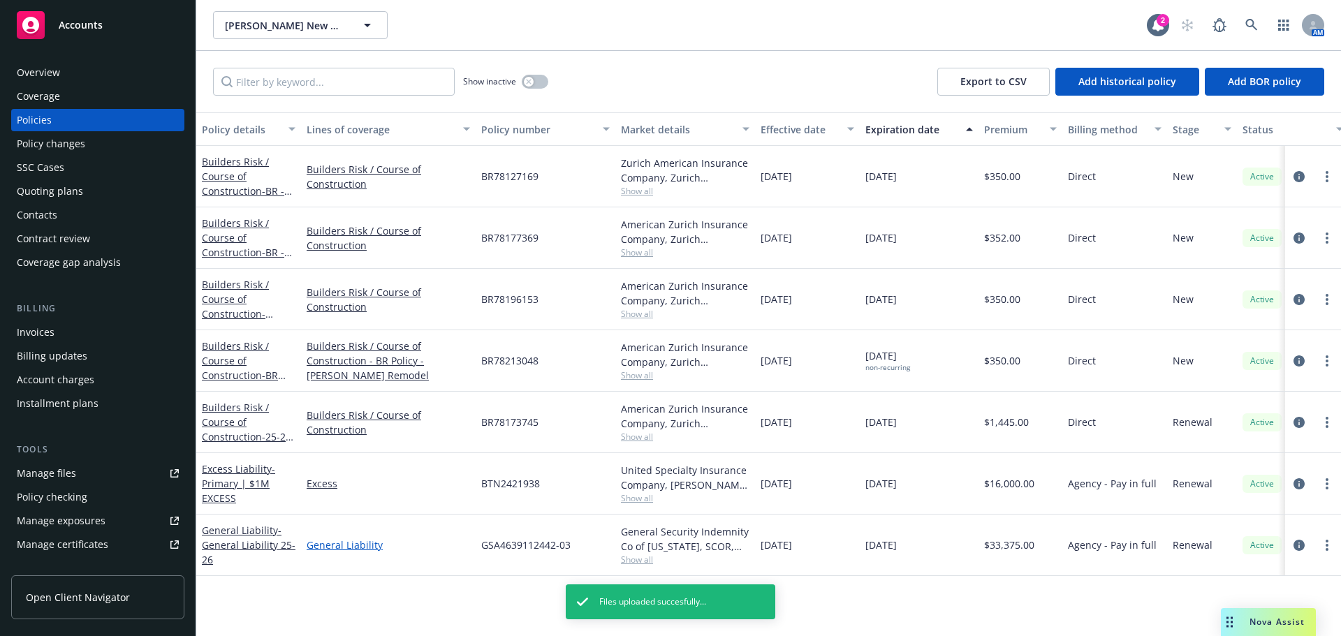
click at [340, 544] on link "General Liability" at bounding box center [388, 545] width 163 height 15
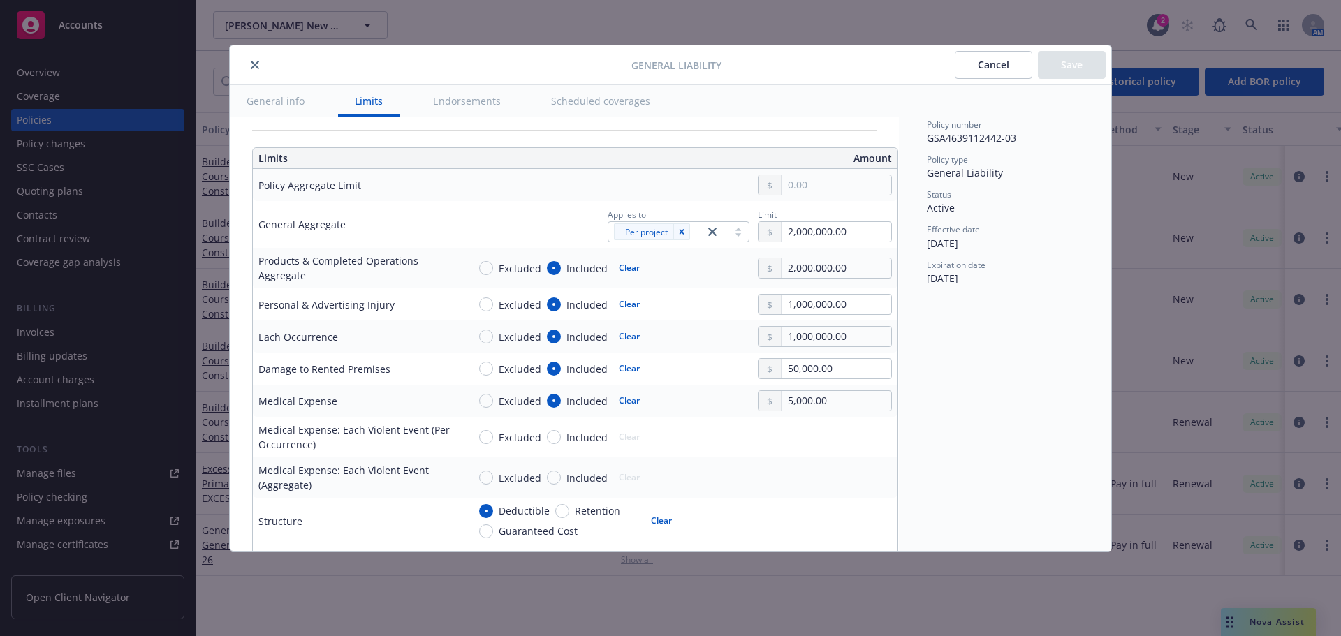
scroll to position [210, 0]
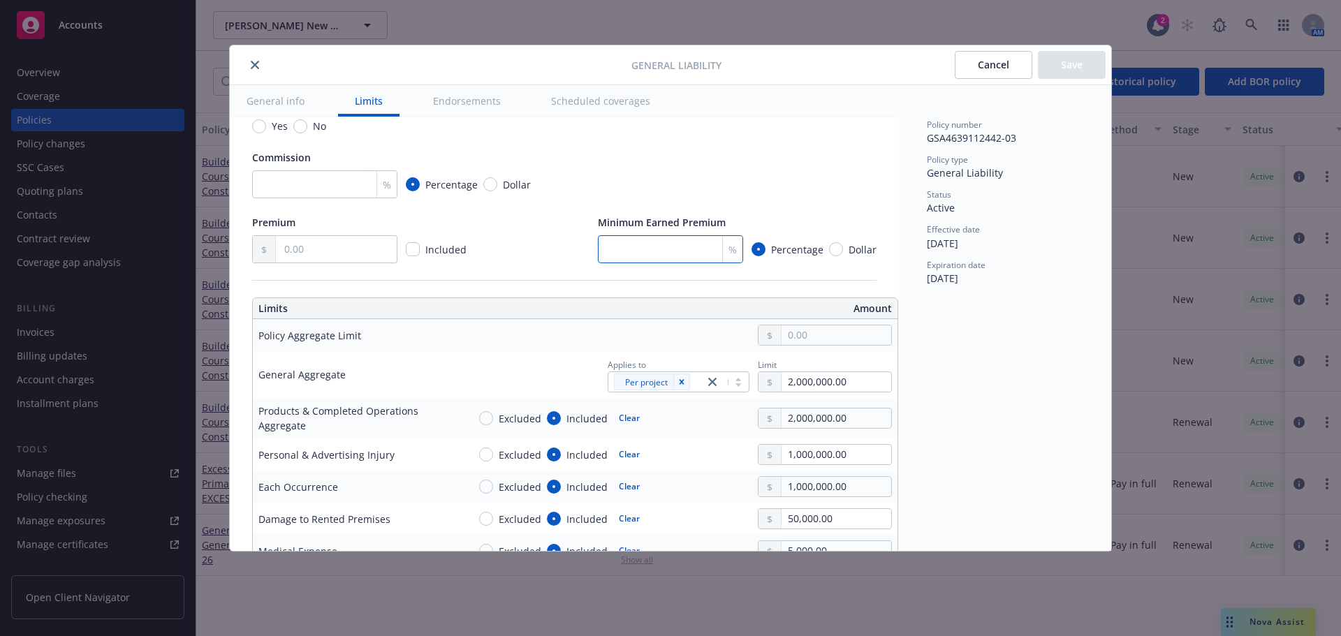
click at [609, 253] on input "number" at bounding box center [670, 249] width 145 height 28
type input "25"
click at [683, 159] on div "Commission" at bounding box center [564, 157] width 625 height 15
click at [1064, 65] on button "Save" at bounding box center [1072, 65] width 68 height 28
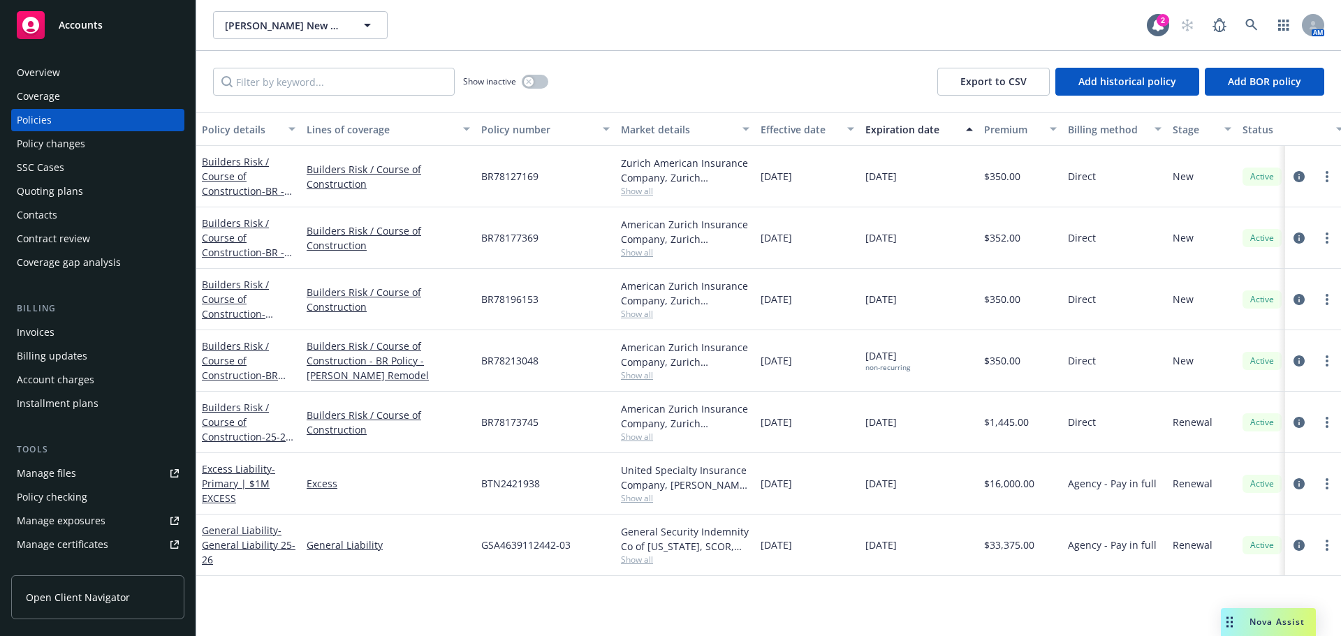
drag, startPoint x: 93, startPoint y: 3, endPoint x: 95, endPoint y: 15, distance: 11.4
click at [93, 5] on div "Accounts" at bounding box center [98, 22] width 196 height 45
click at [106, 17] on div "Accounts" at bounding box center [98, 25] width 162 height 28
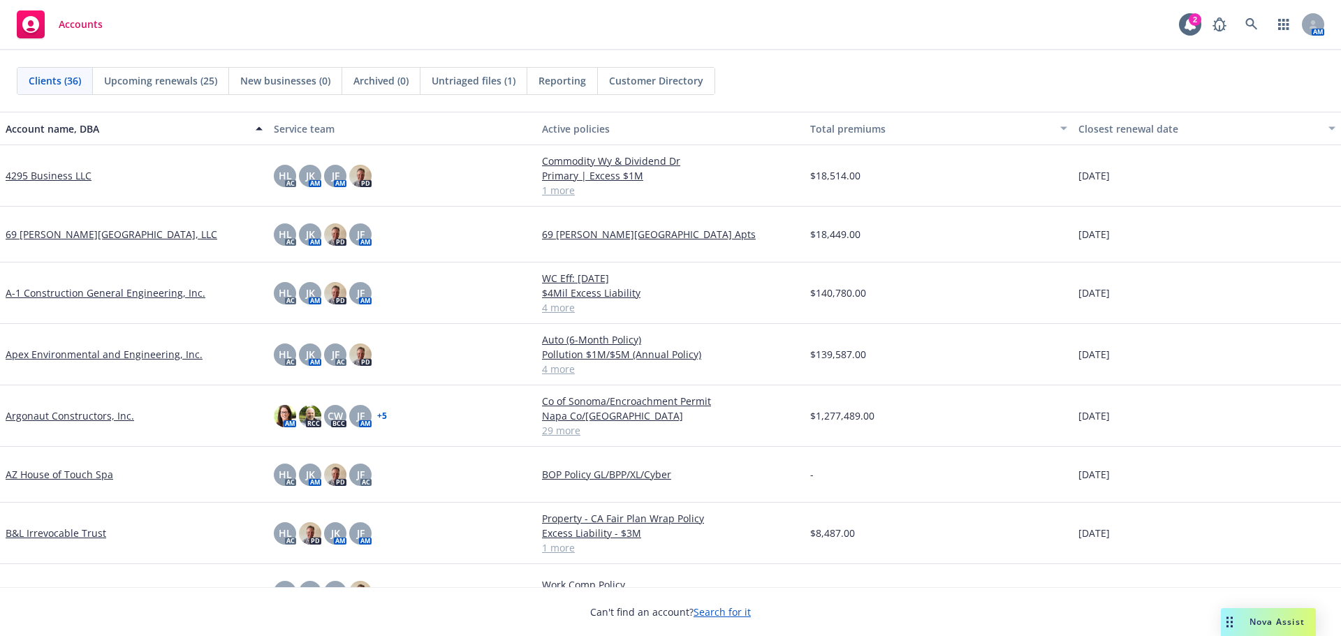
click at [112, 294] on link "A-1 Construction General Engineering, Inc." at bounding box center [106, 293] width 200 height 15
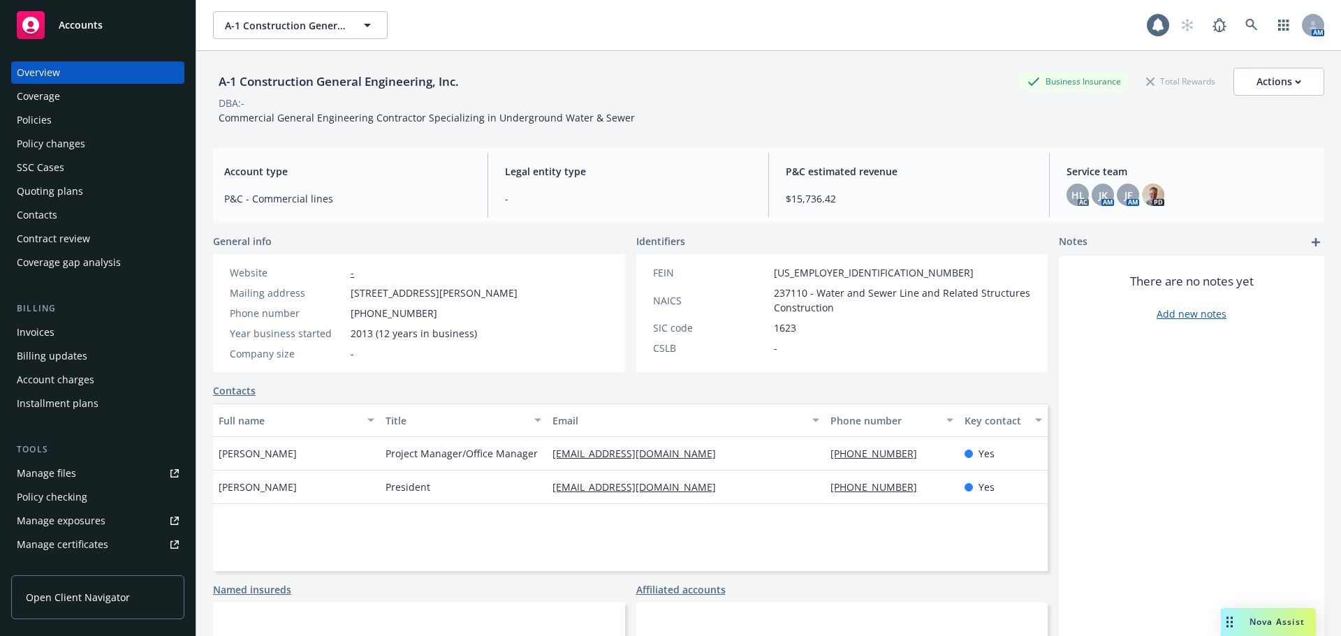
click at [82, 124] on div "Policies" at bounding box center [98, 120] width 162 height 22
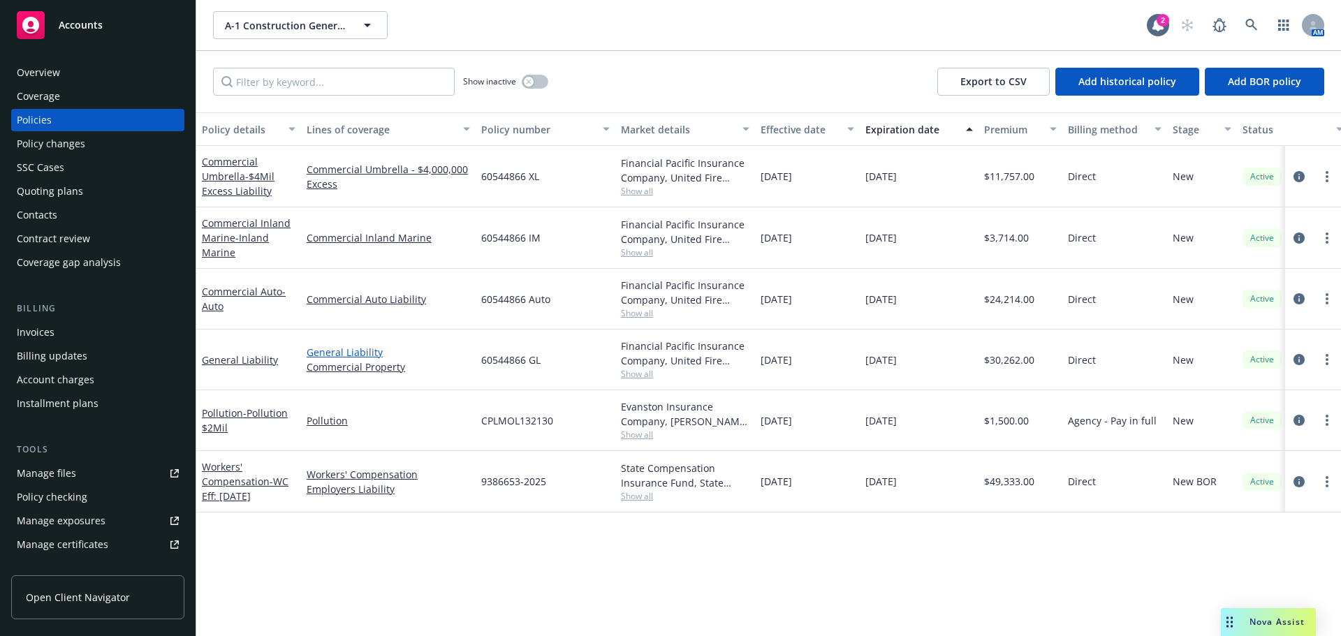
click at [357, 349] on link "General Liability" at bounding box center [388, 352] width 163 height 15
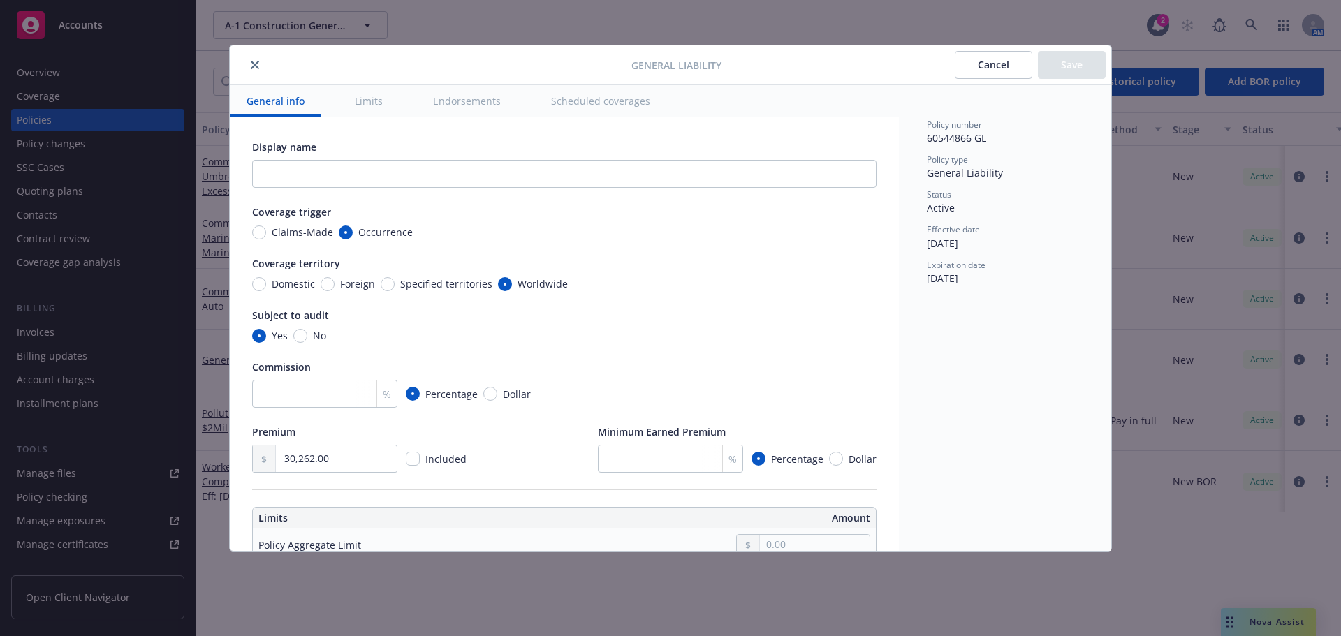
click at [260, 58] on button "close" at bounding box center [255, 65] width 17 height 17
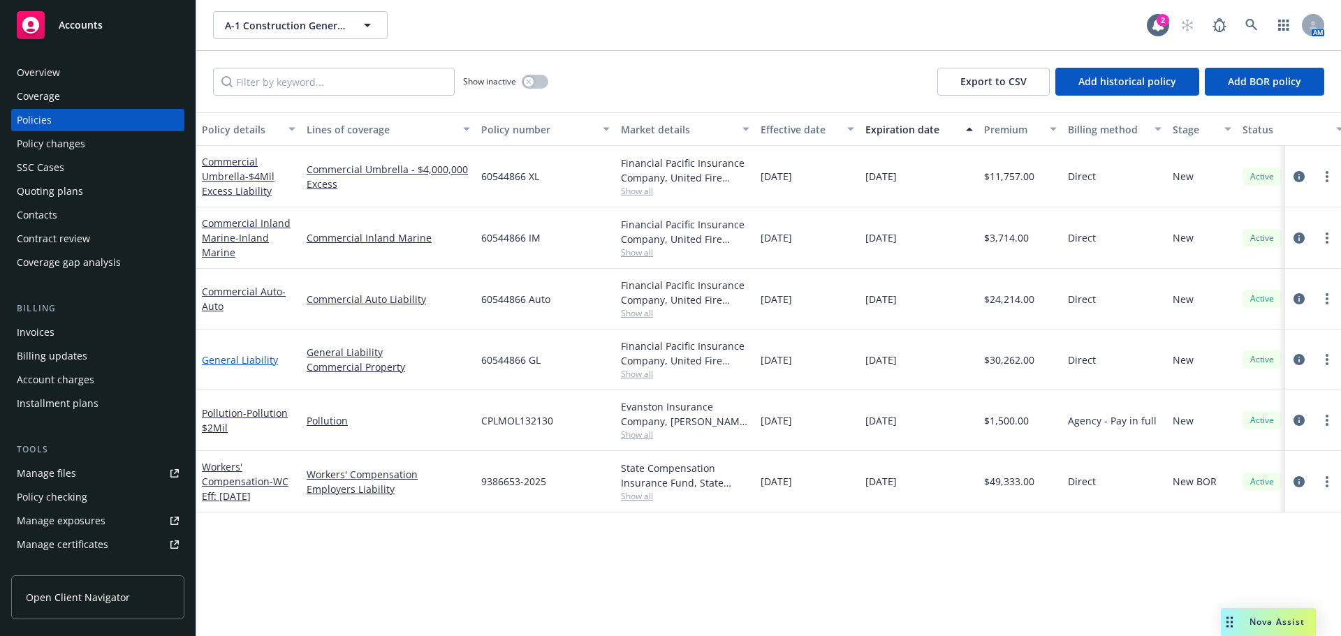
click at [264, 358] on link "General Liability" at bounding box center [240, 360] width 76 height 13
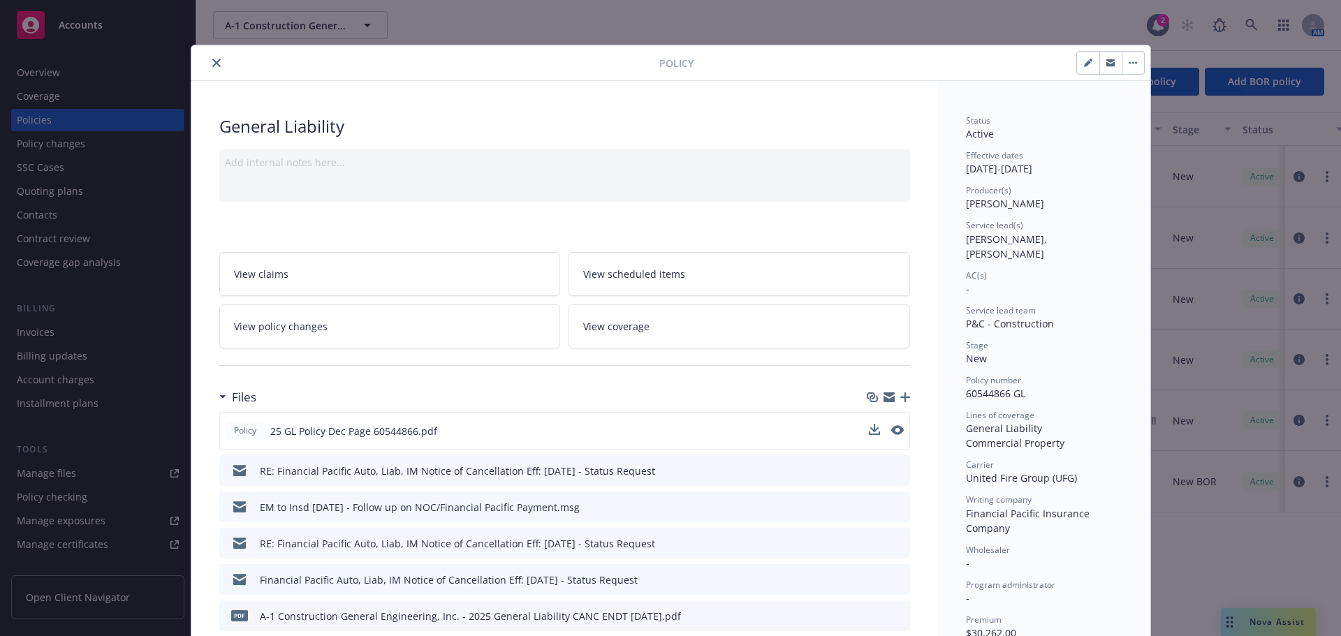
click at [892, 424] on button at bounding box center [898, 431] width 13 height 15
click at [892, 430] on icon "preview file" at bounding box center [896, 430] width 13 height 10
click at [212, 64] on icon "close" at bounding box center [216, 63] width 8 height 8
